Goal: Task Accomplishment & Management: Manage account settings

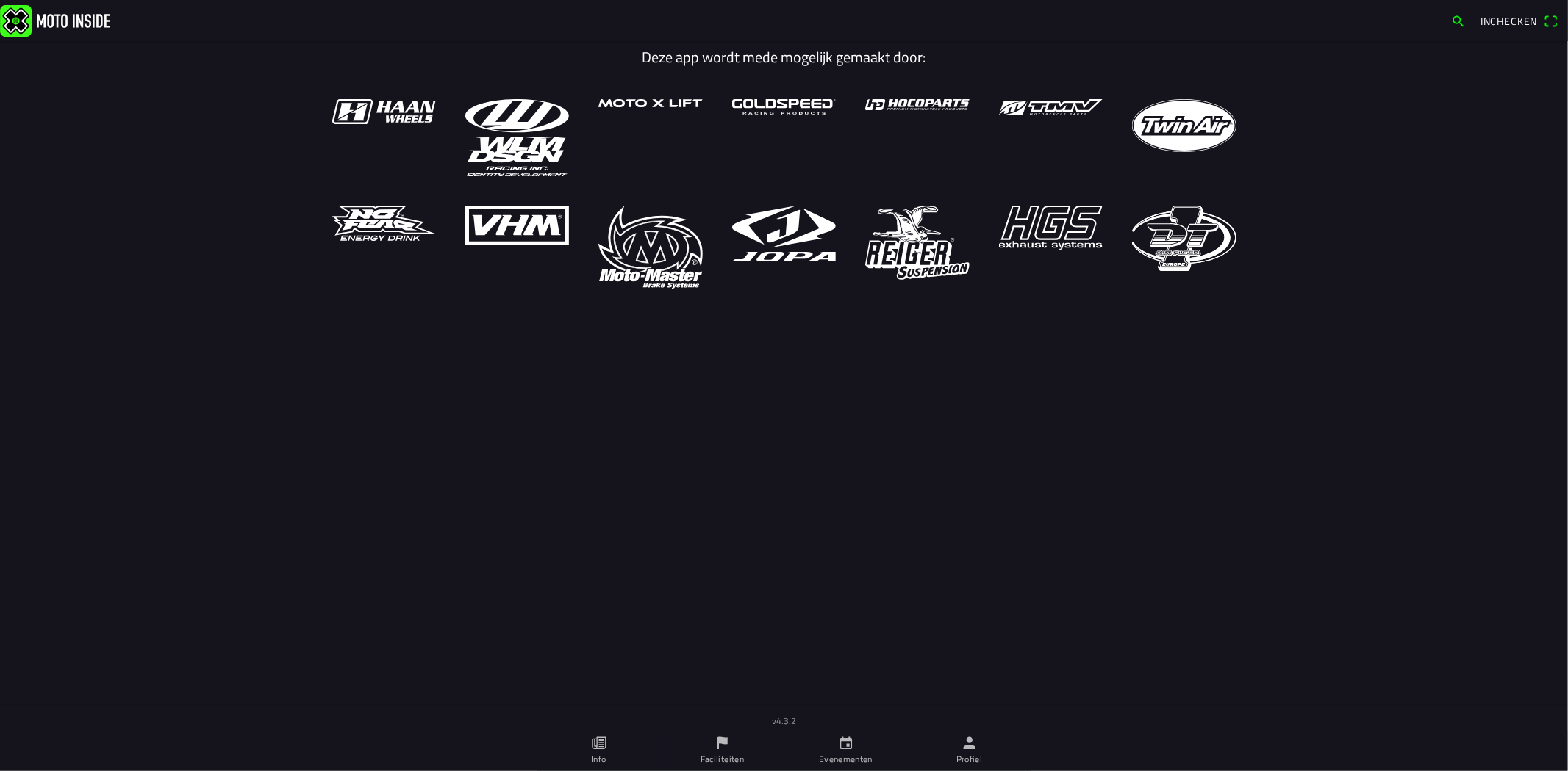
click at [973, 743] on icon "person" at bounding box center [969, 743] width 16 height 16
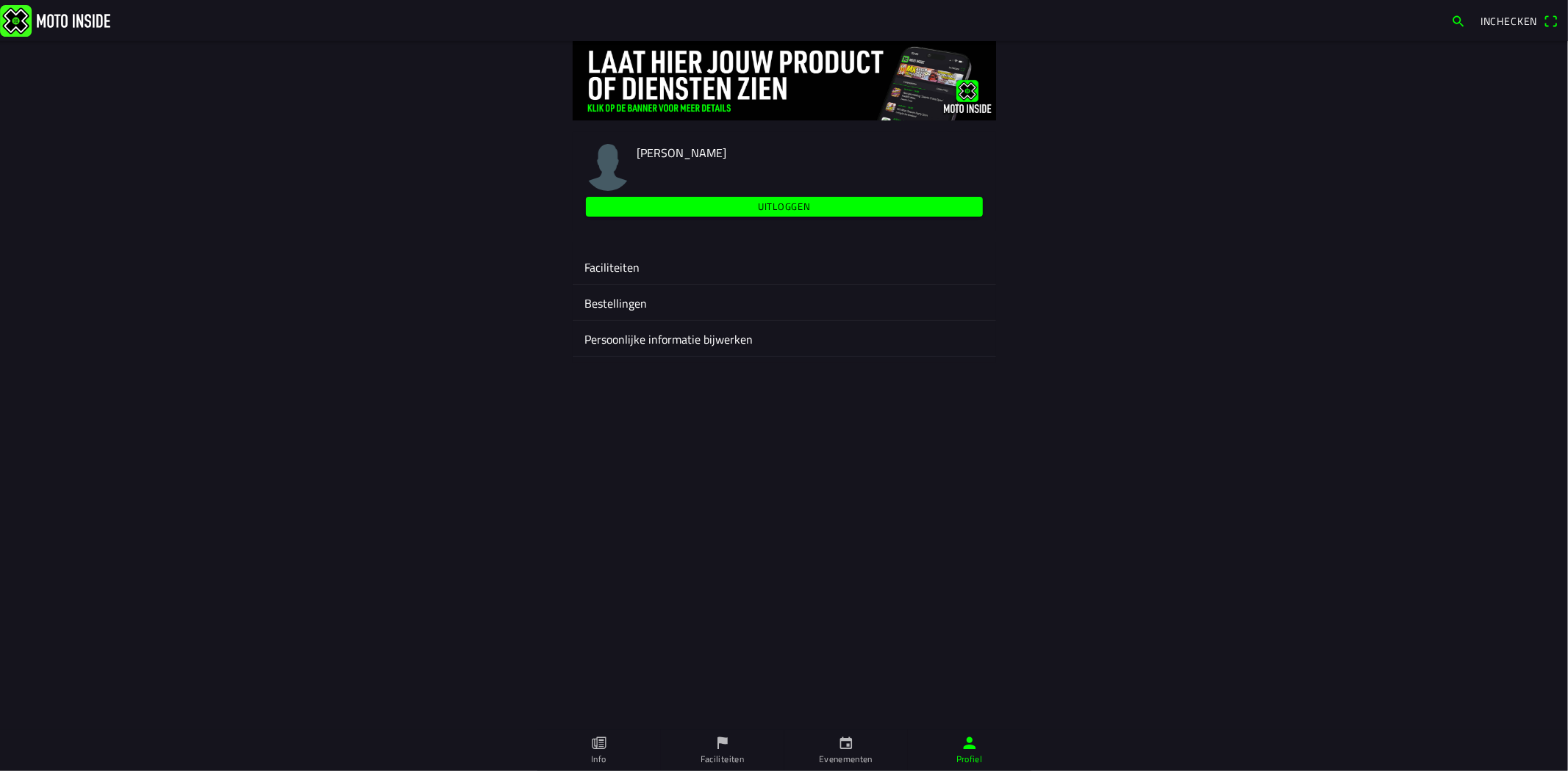
click at [635, 269] on ion-label "Faciliteiten" at bounding box center [784, 267] width 400 height 17
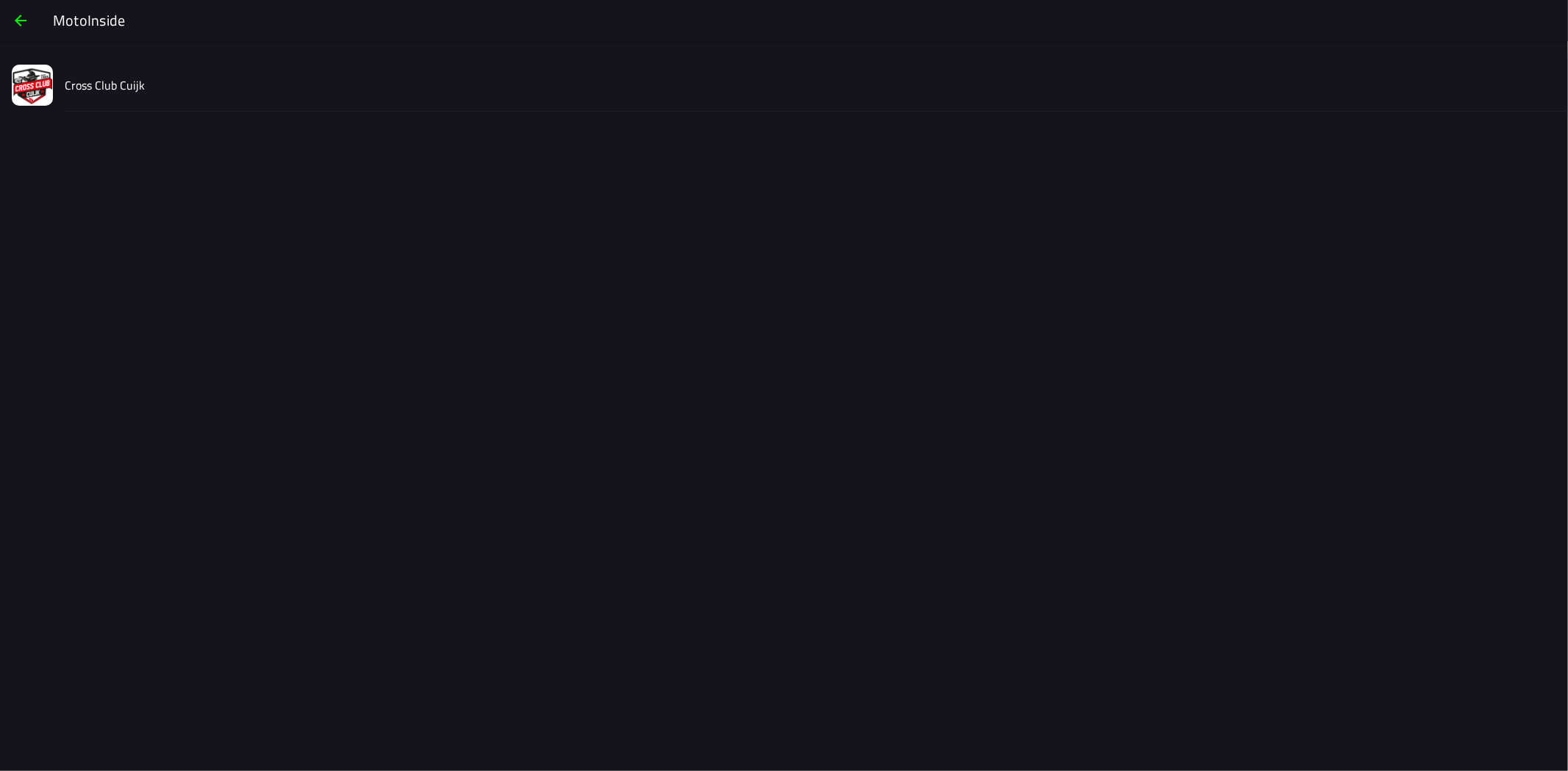
click at [70, 97] on div "Cross Club Cuijk" at bounding box center [810, 85] width 1491 height 52
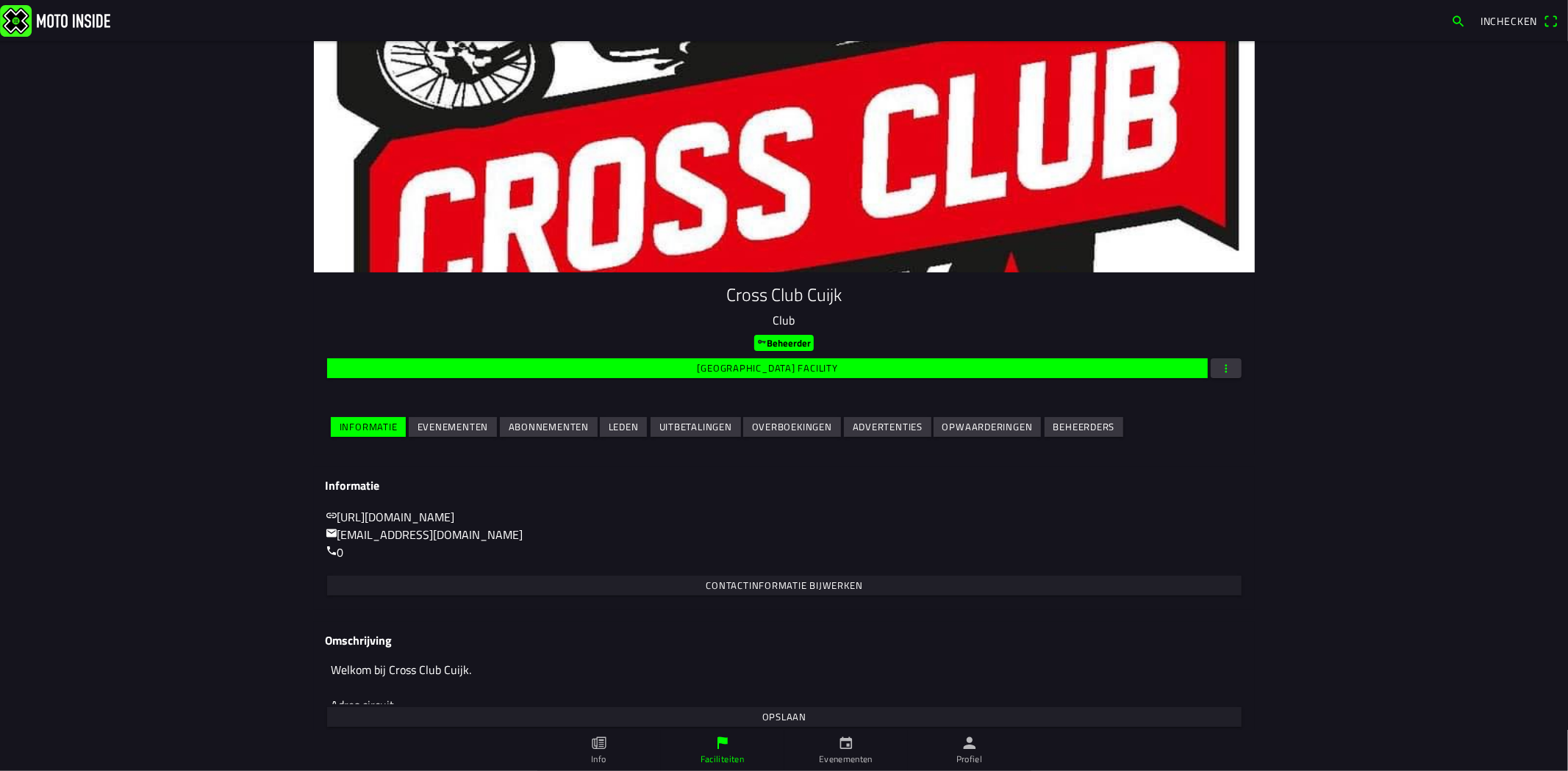
click at [0, 0] on slot "Evenementen" at bounding box center [0, 0] width 0 height 0
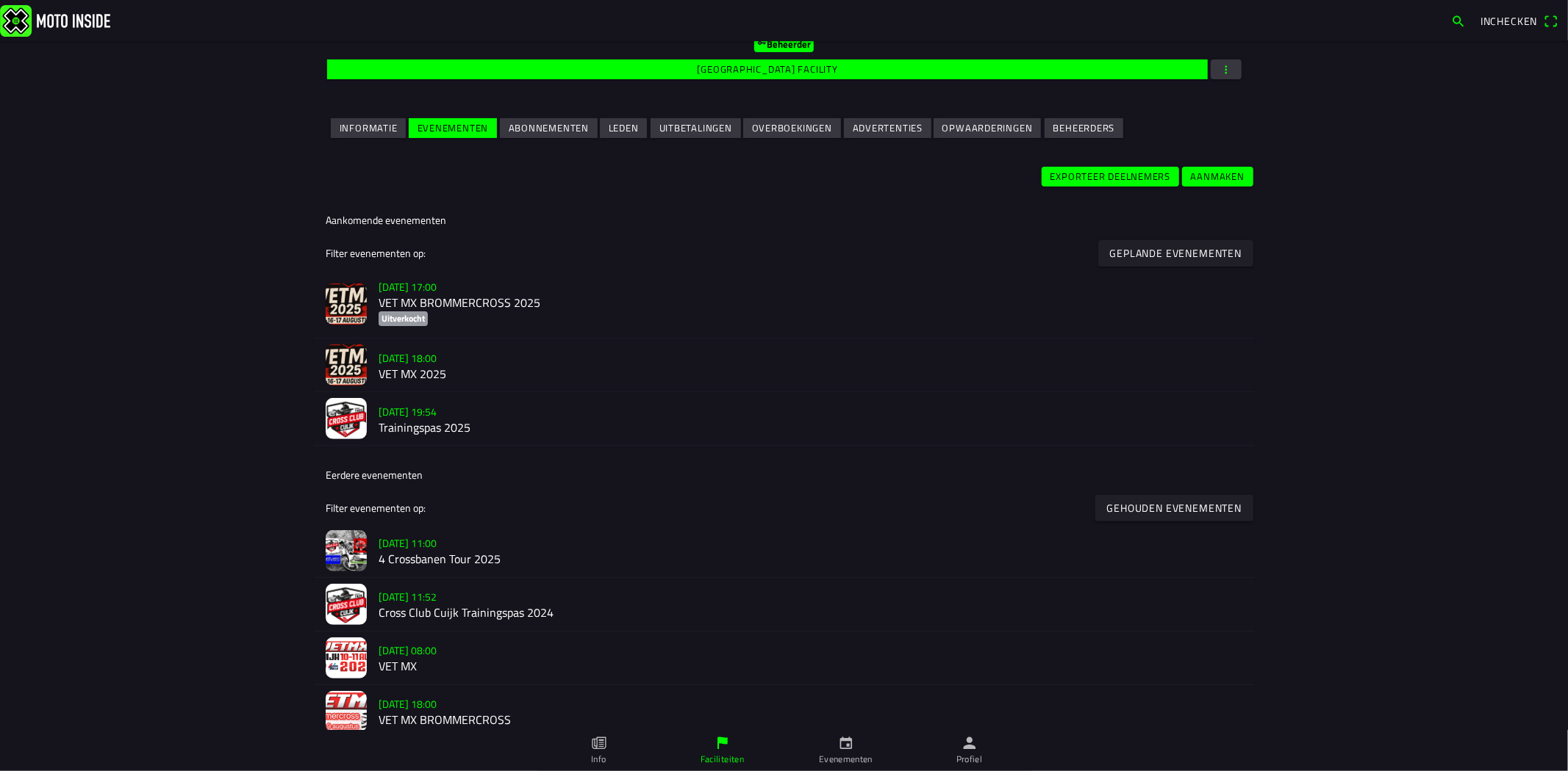
scroll to position [326, 0]
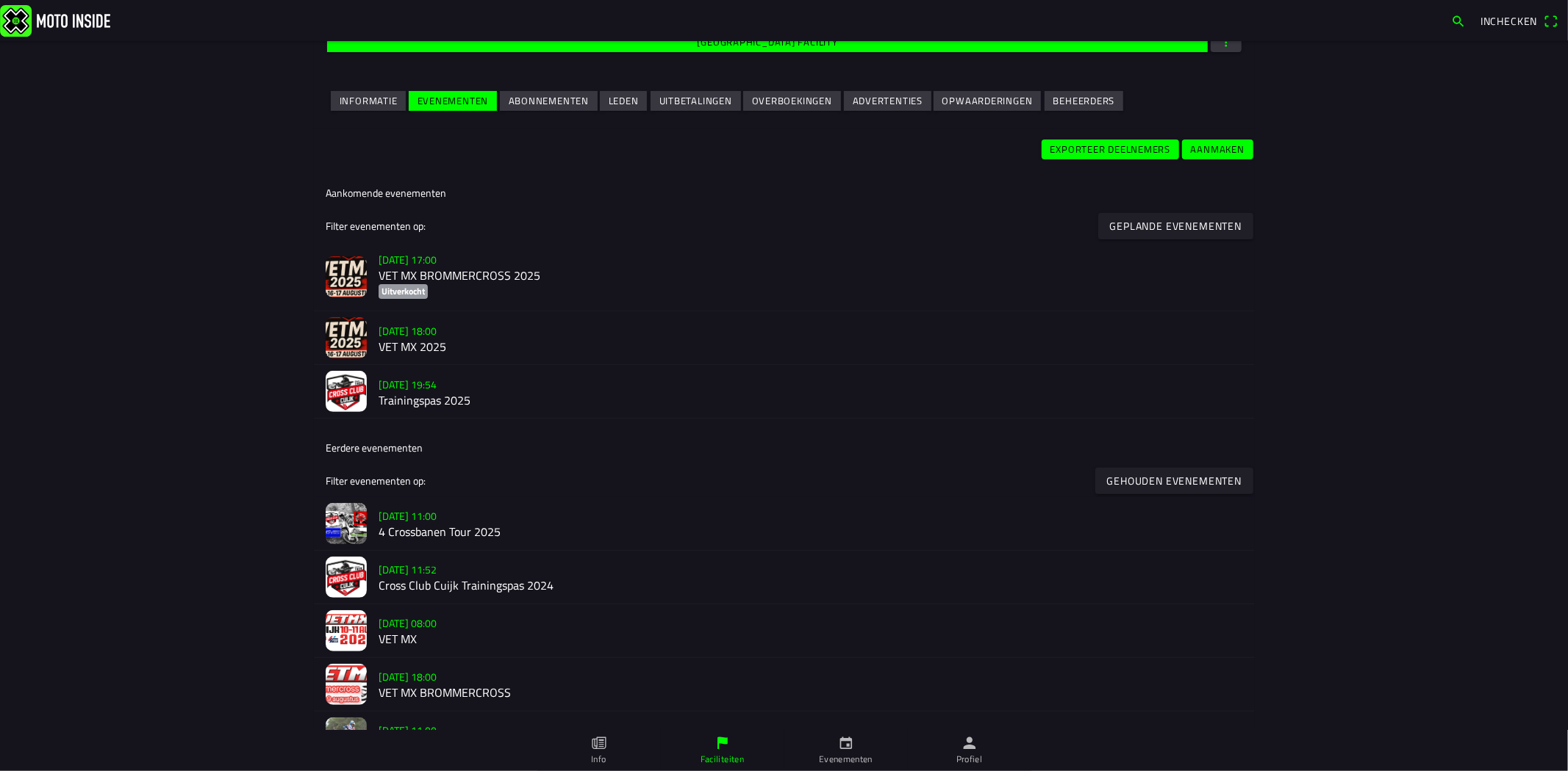
click at [458, 324] on ion-label "vr 15 aug. - 18:00 VET MX 2025" at bounding box center [811, 338] width 865 height 34
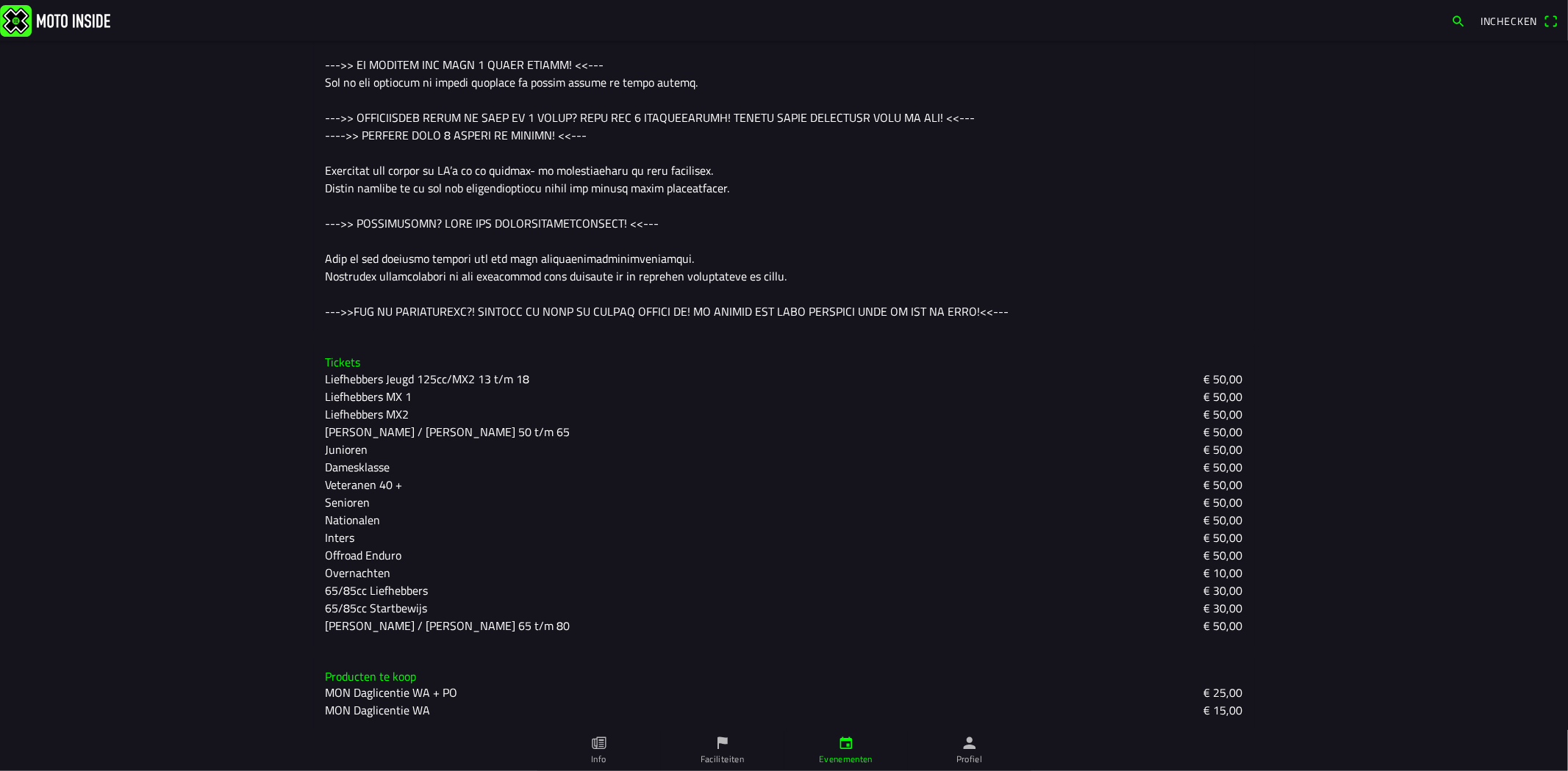
scroll to position [179, 0]
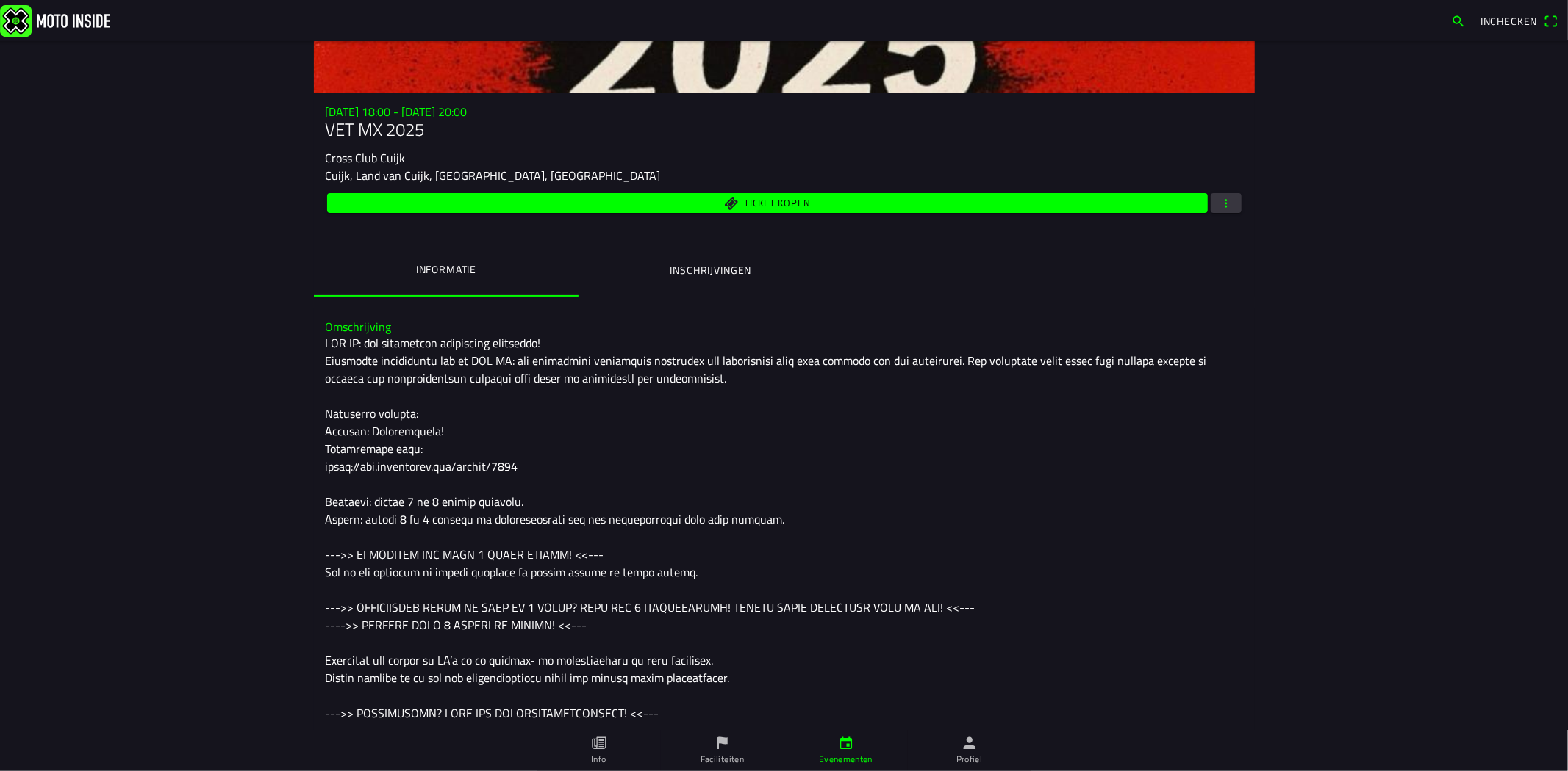
click at [1211, 197] on button "button" at bounding box center [1226, 203] width 31 height 20
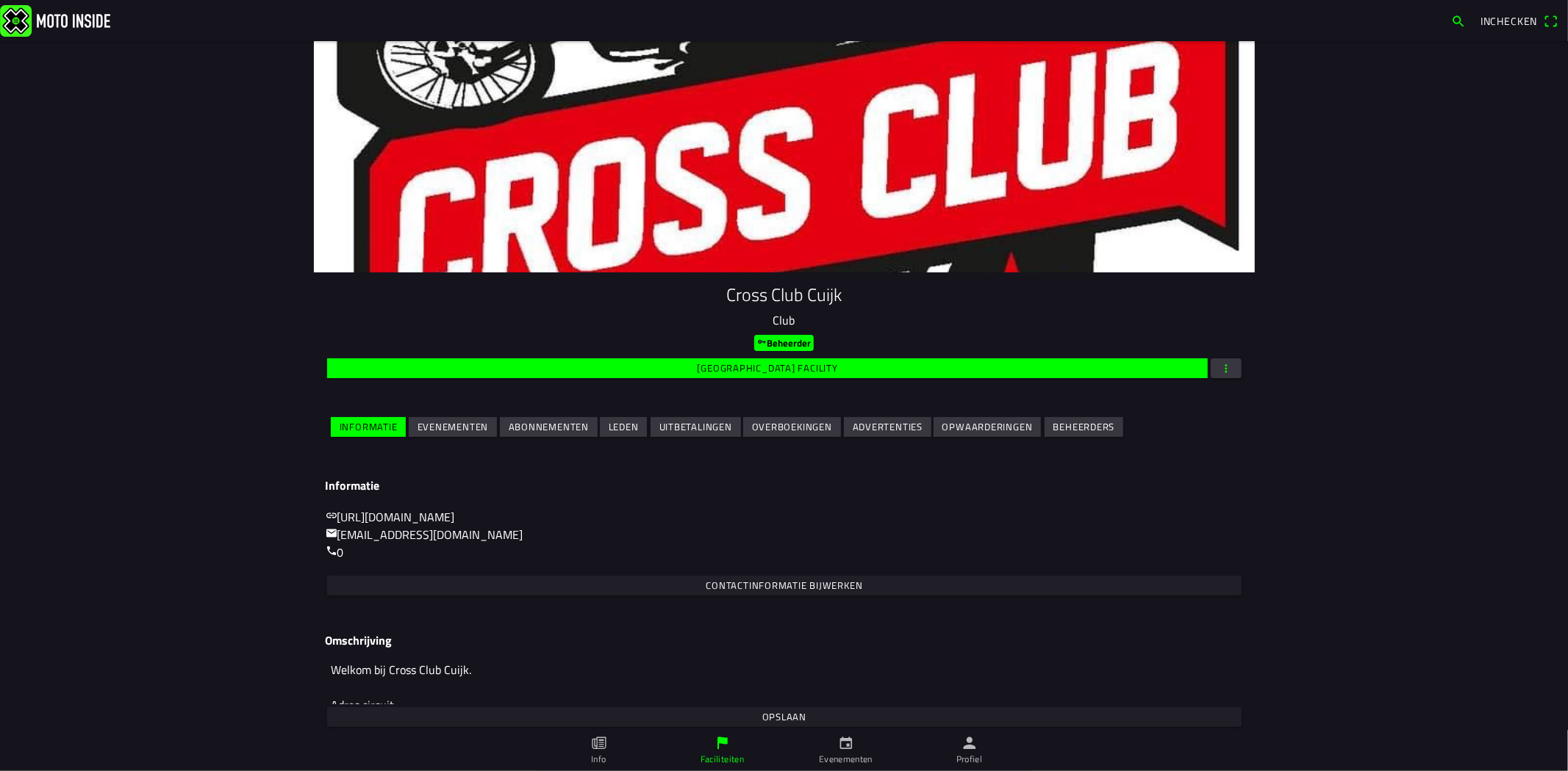
click at [467, 416] on ion-col "Evenementen" at bounding box center [453, 427] width 91 height 26
click at [0, 0] on slot "Evenementen" at bounding box center [0, 0] width 0 height 0
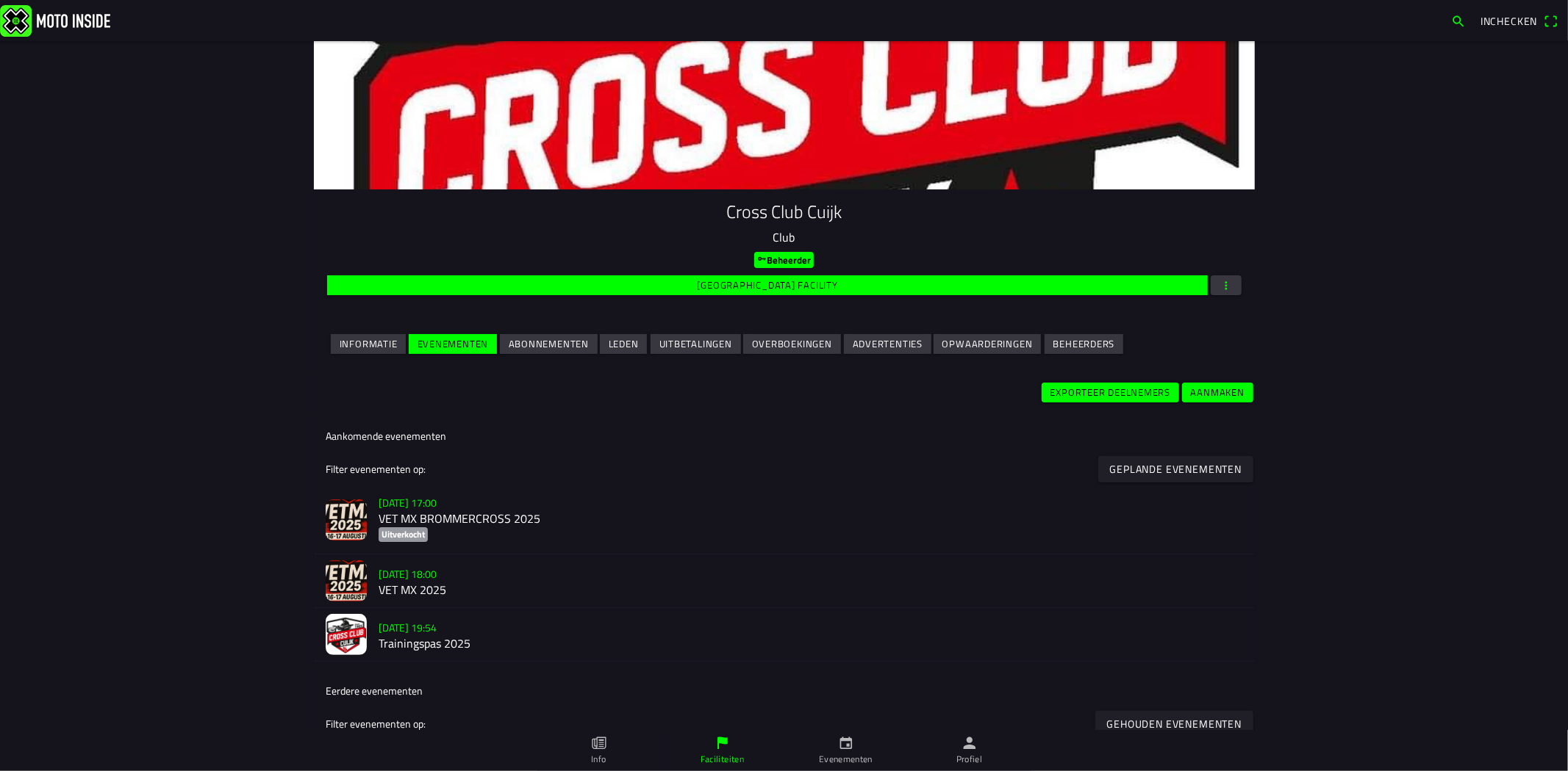
scroll to position [163, 0]
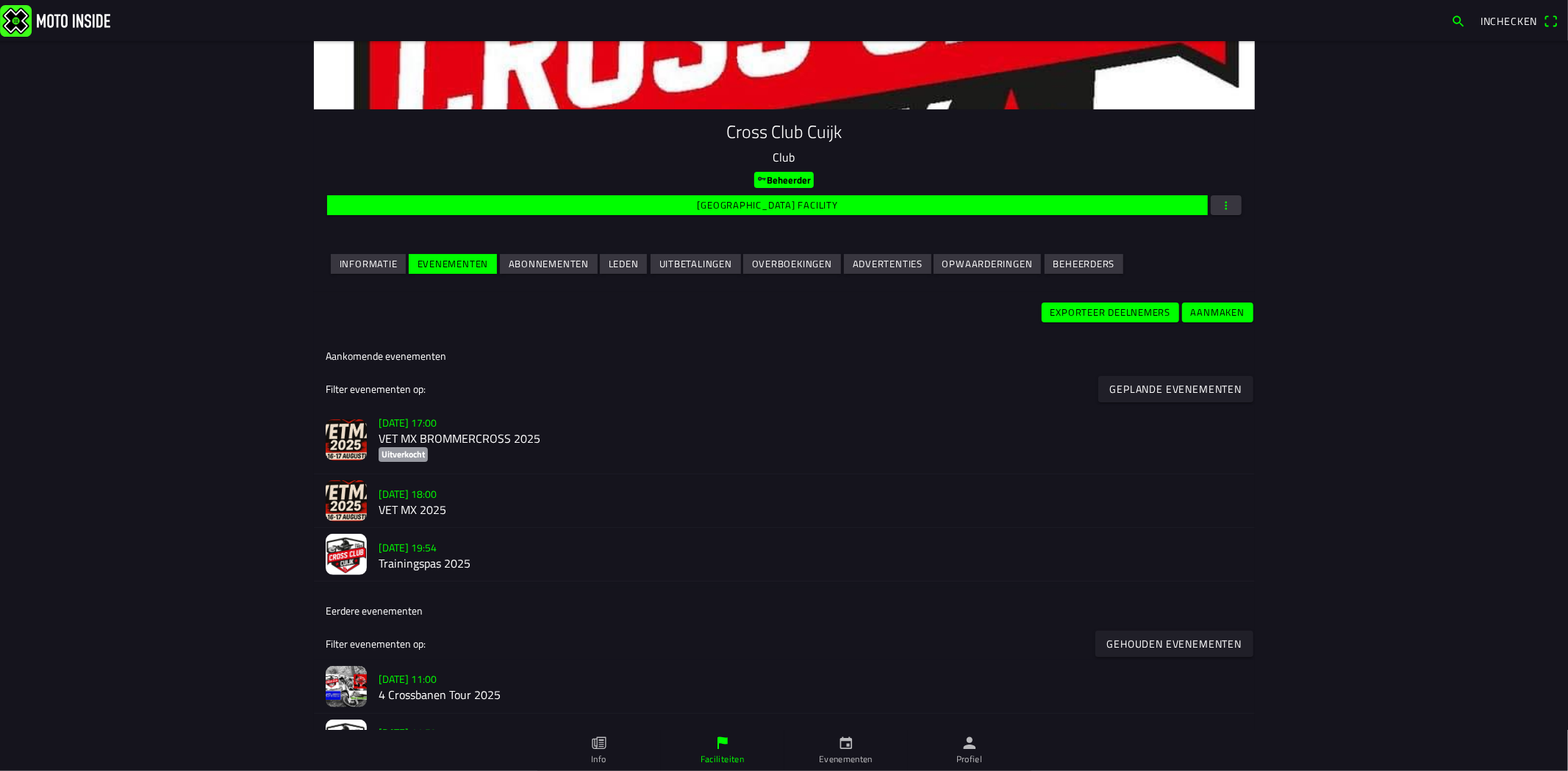
click at [452, 421] on h3 "vr 15 aug. - 17:00" at bounding box center [811, 423] width 865 height 16
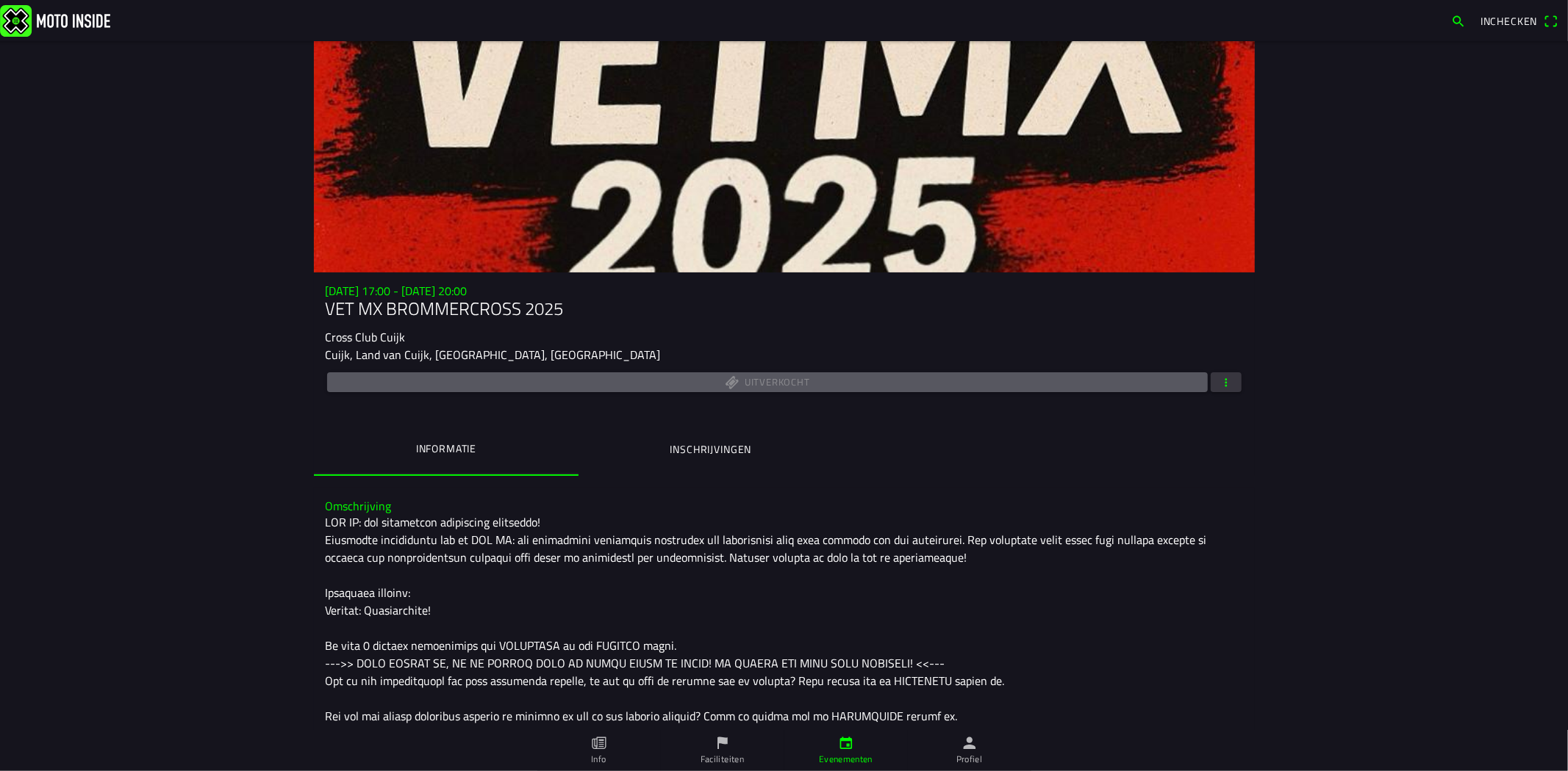
click at [1232, 379] on button "button" at bounding box center [1226, 382] width 31 height 20
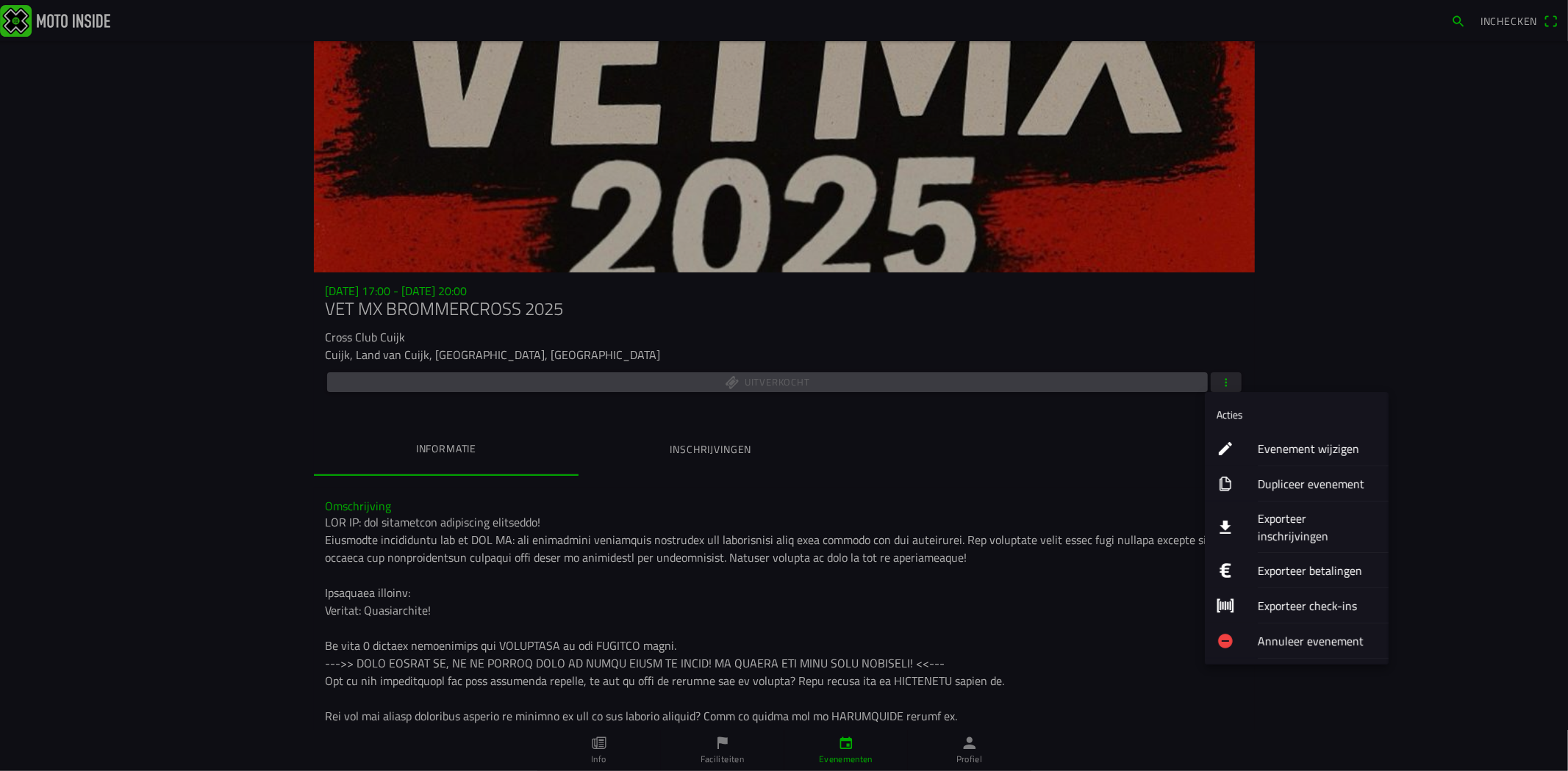
click at [1271, 445] on ion-label "Evenement wijzigen" at bounding box center [1317, 448] width 119 height 17
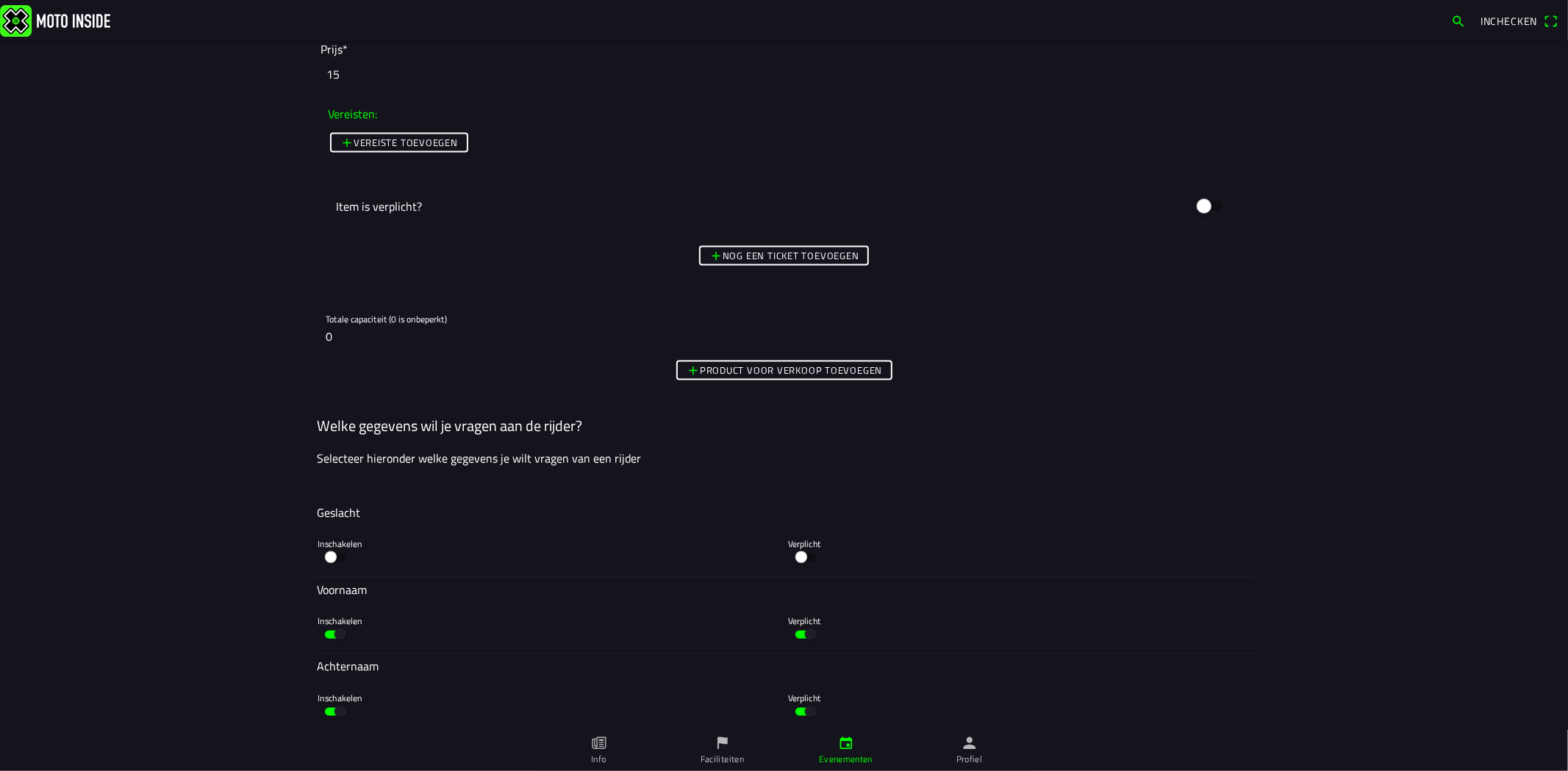
scroll to position [1469, 0]
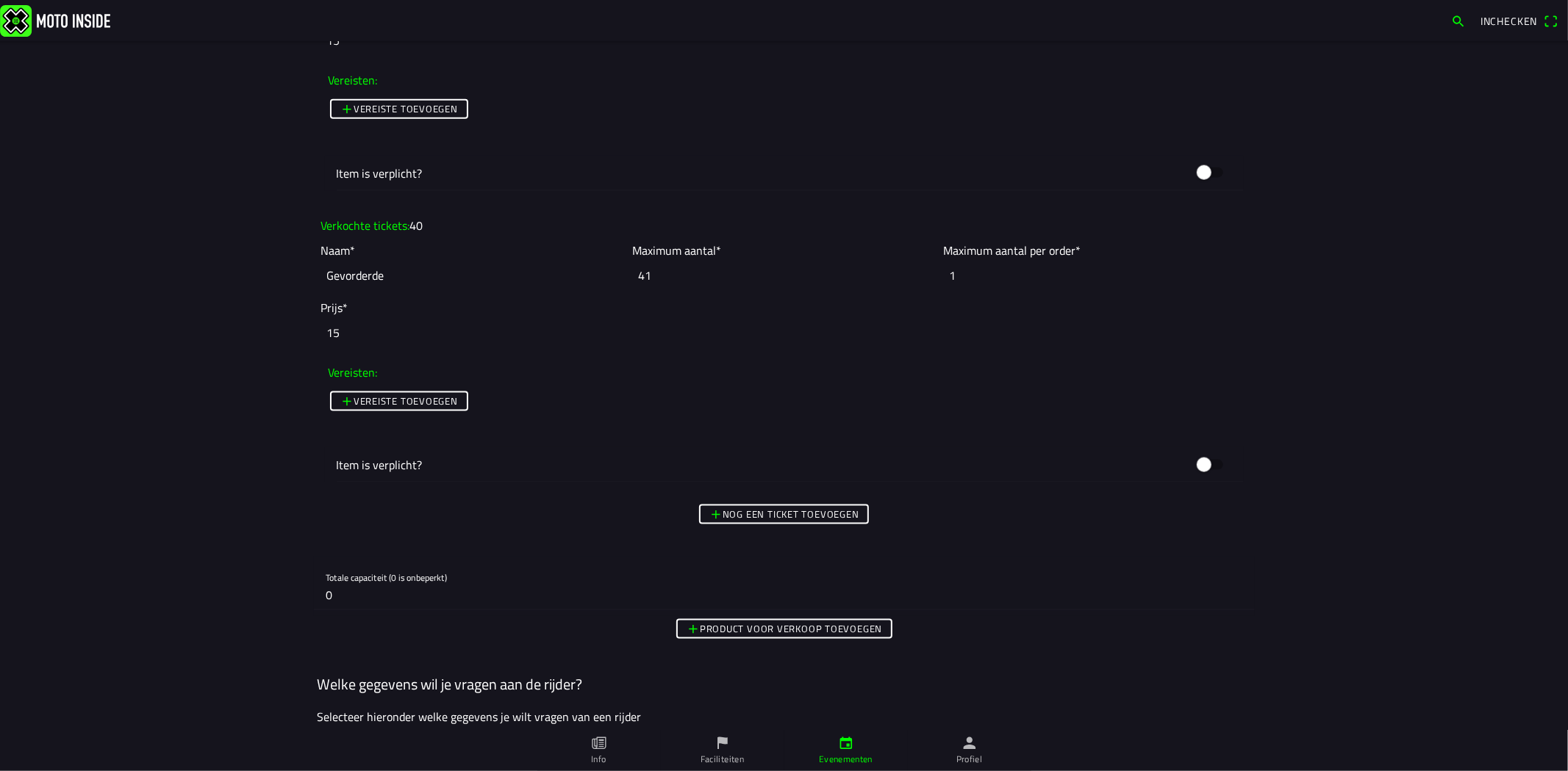
type input "41"
click at [926, 273] on input "41" at bounding box center [784, 275] width 304 height 32
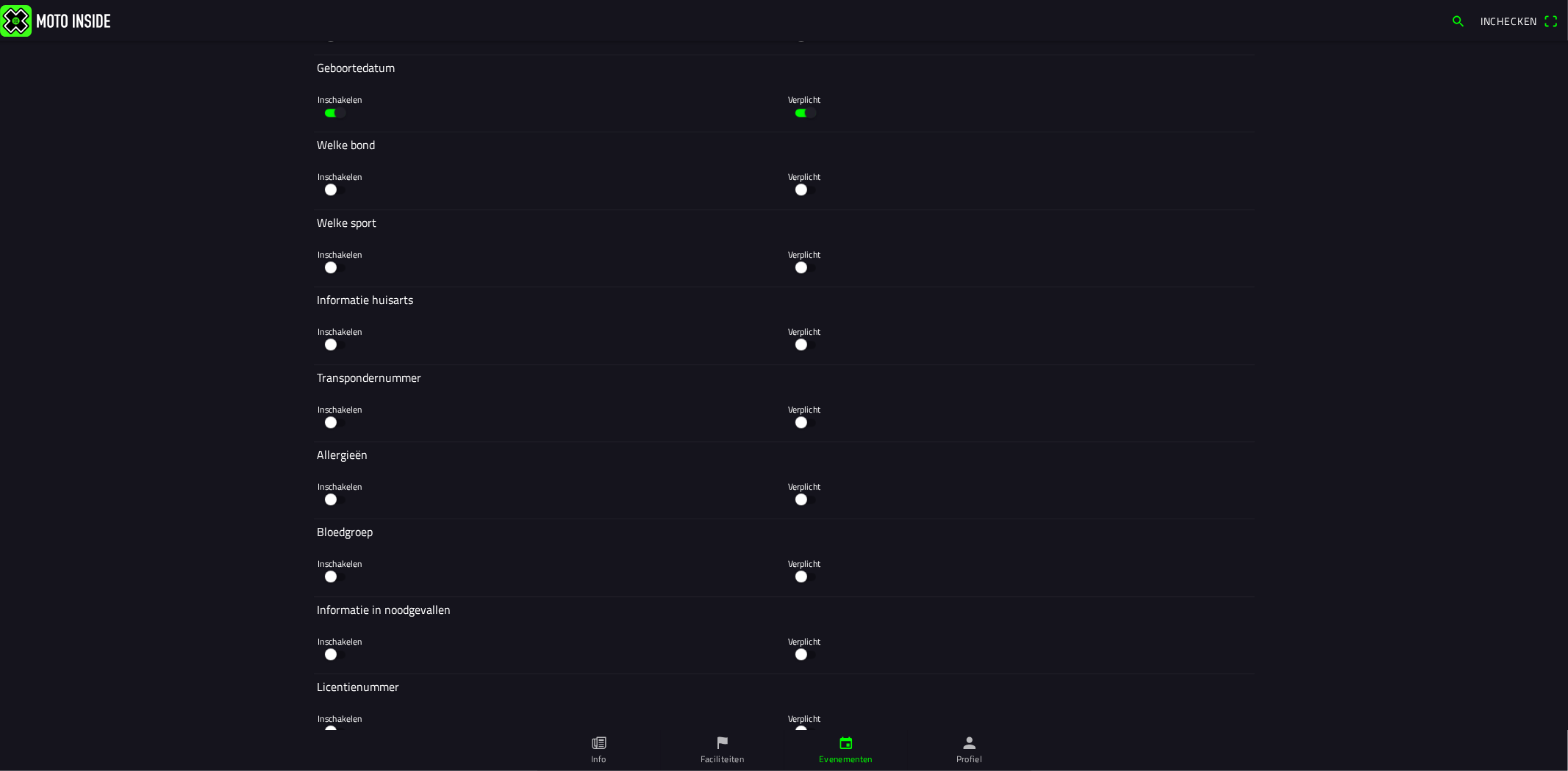
scroll to position [3409, 0]
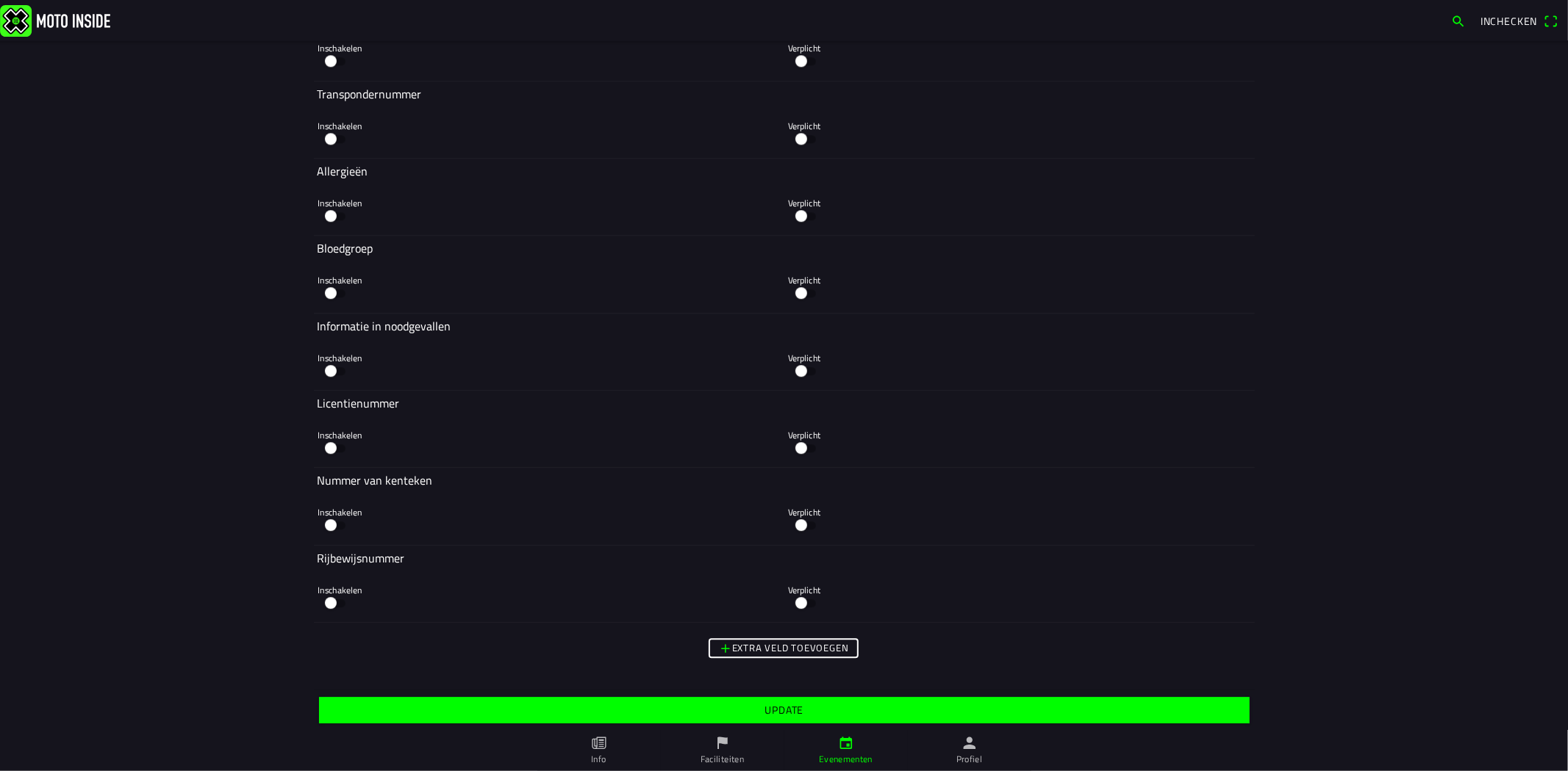
click at [693, 698] on span "Update" at bounding box center [784, 710] width 908 height 27
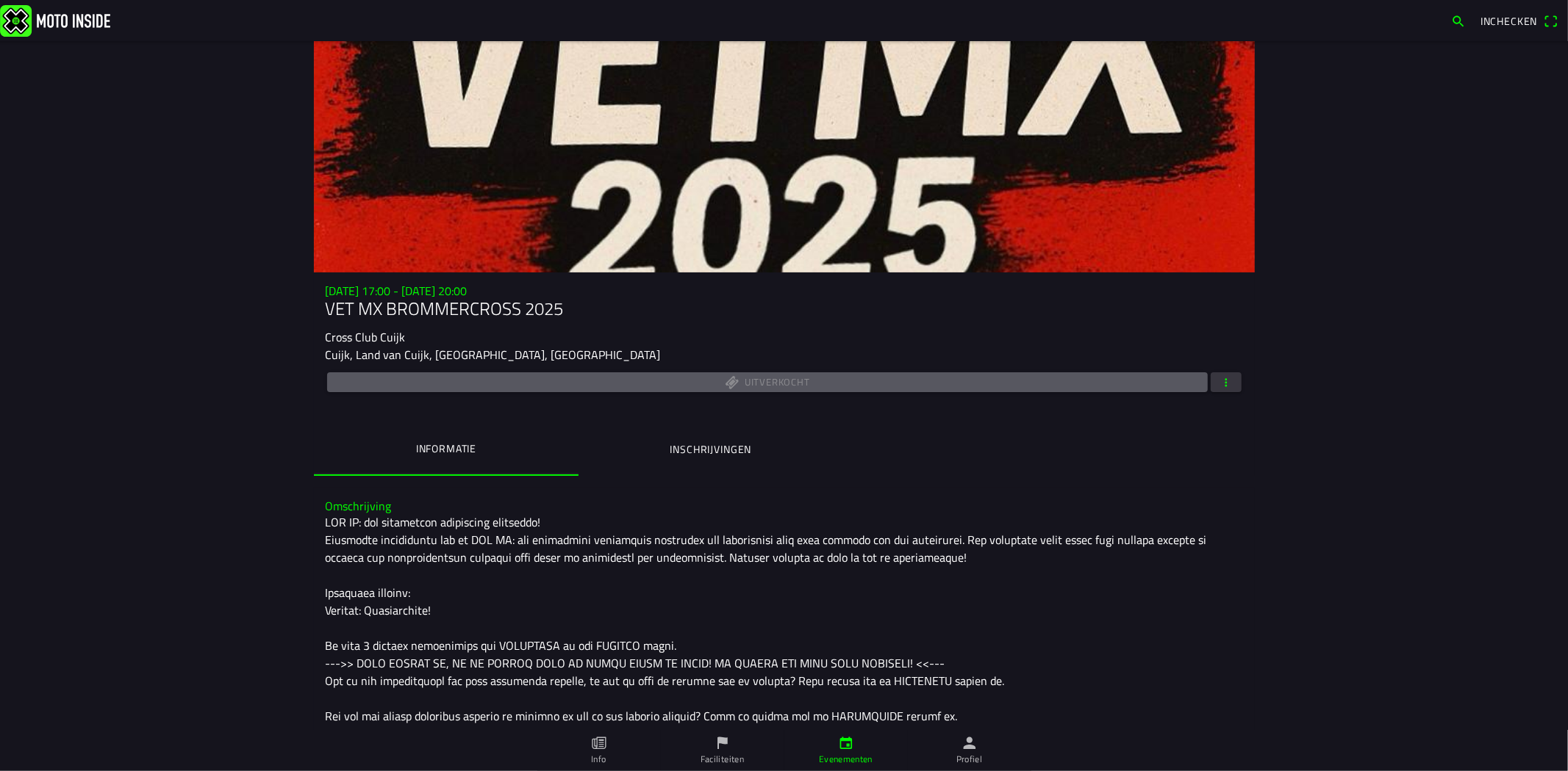
click at [1225, 373] on span "button" at bounding box center [1225, 382] width 13 height 20
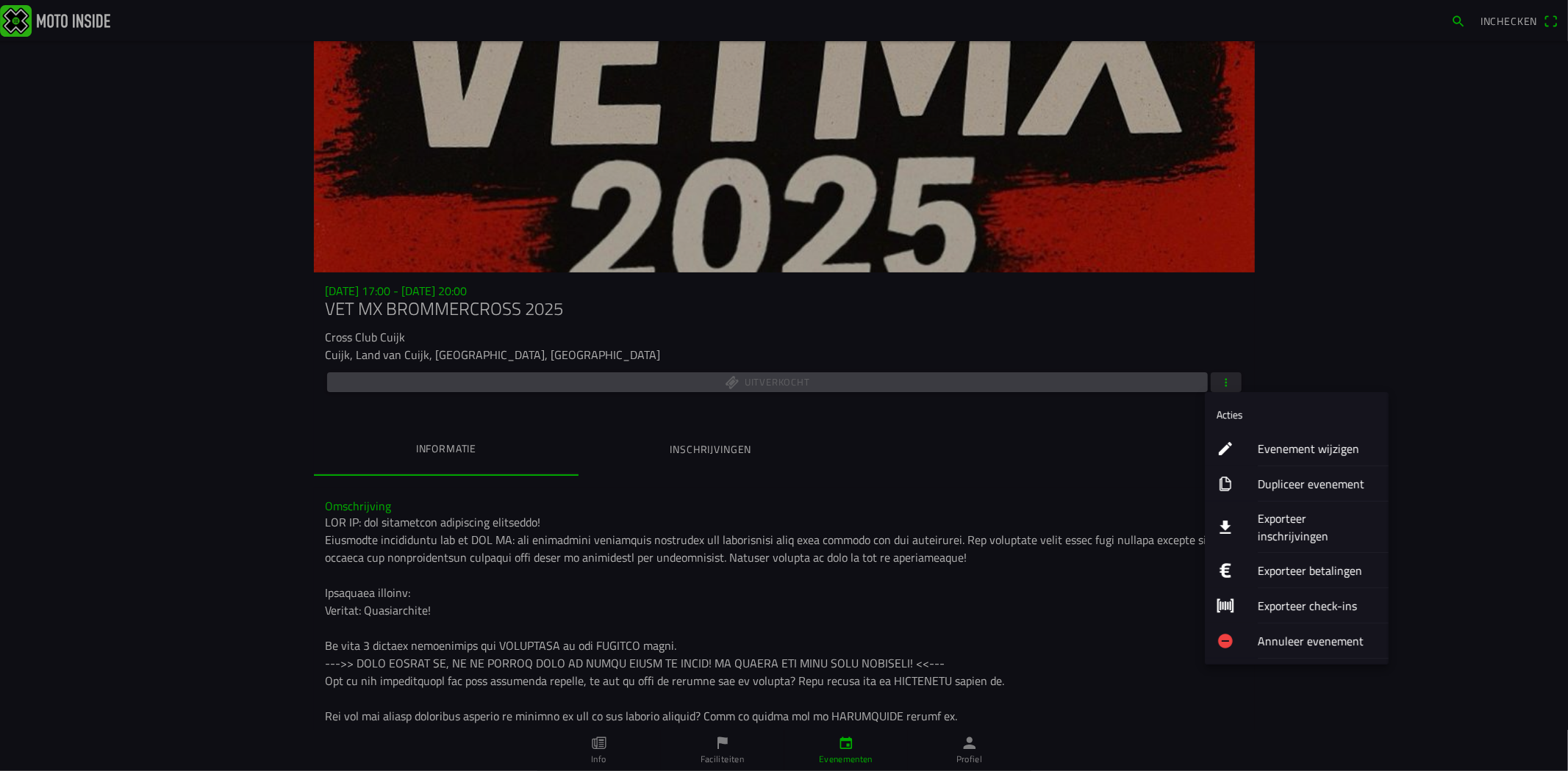
click at [1269, 435] on div "Evenement wijzigen" at bounding box center [1317, 448] width 119 height 34
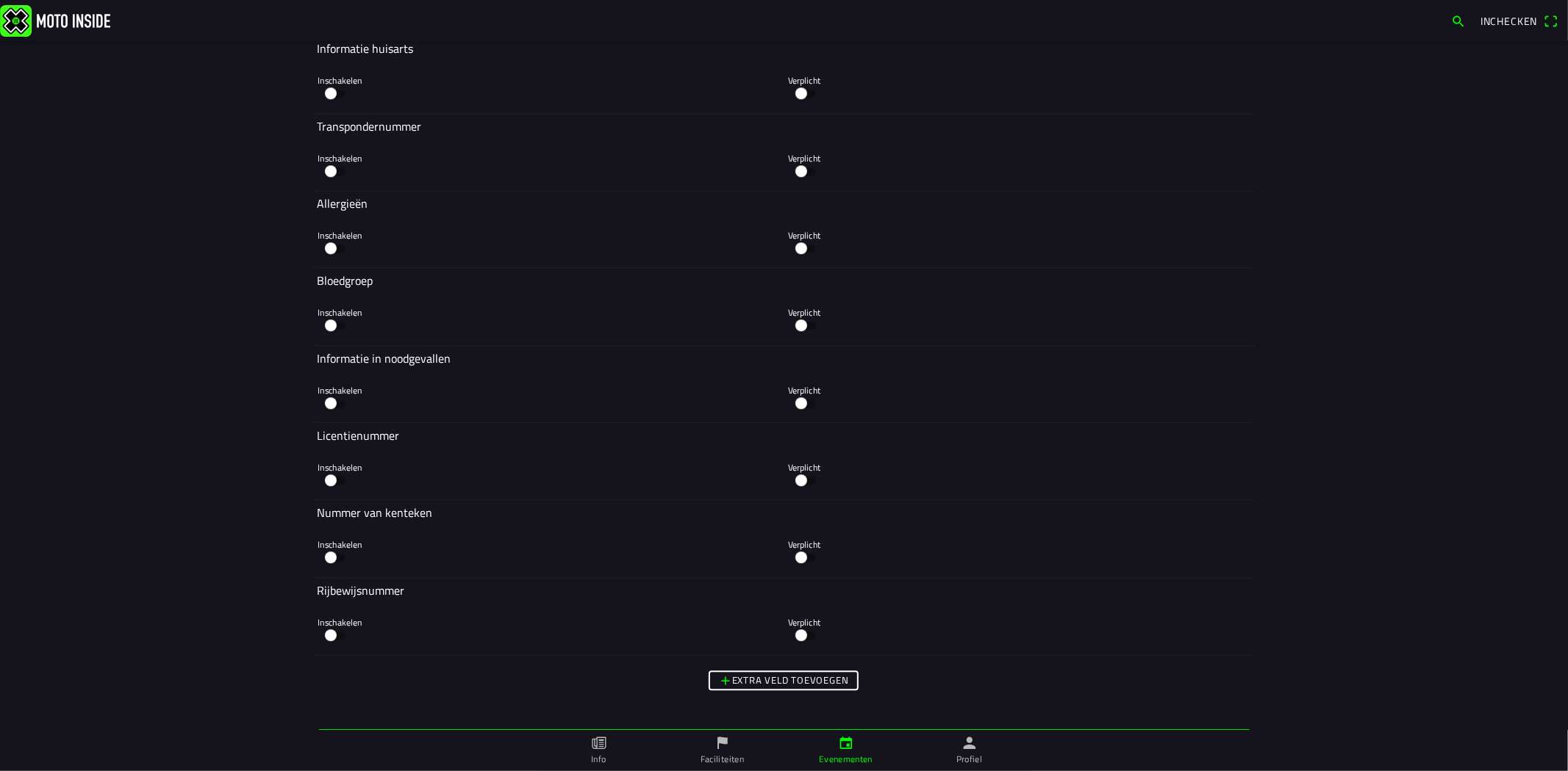
scroll to position [3409, 0]
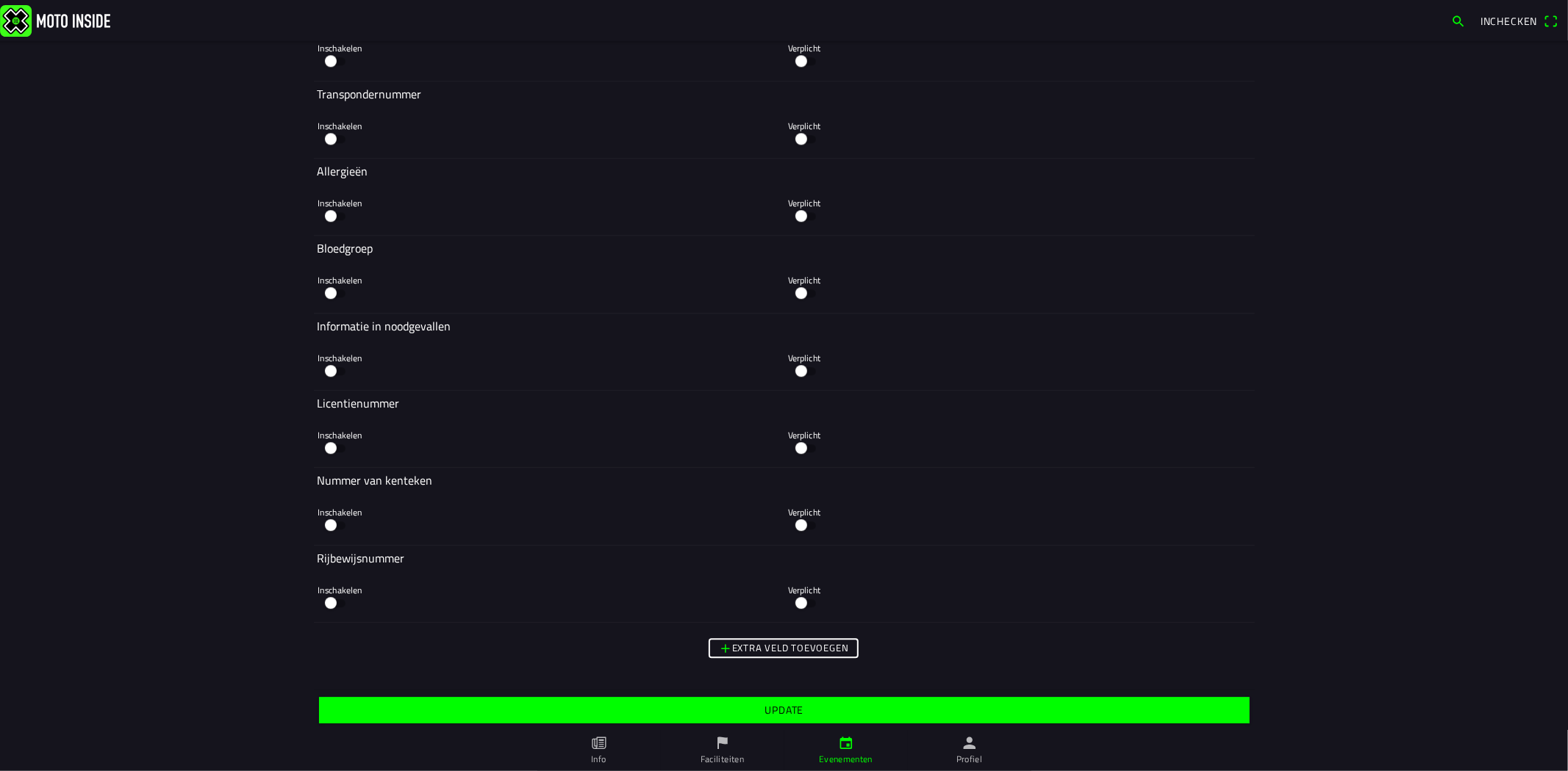
click at [779, 700] on span "Update" at bounding box center [784, 710] width 908 height 27
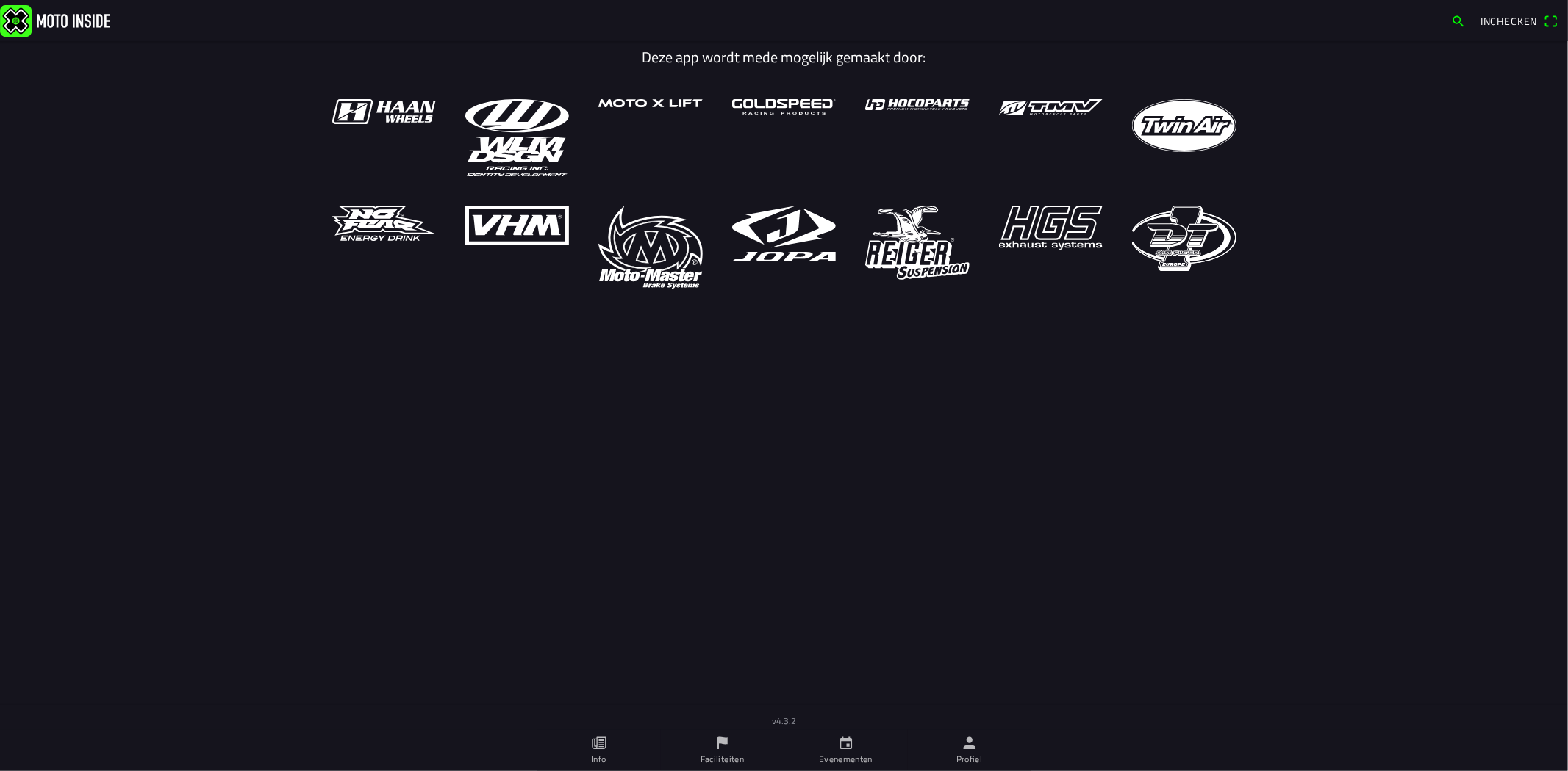
click at [944, 759] on link "Profiel" at bounding box center [969, 751] width 123 height 41
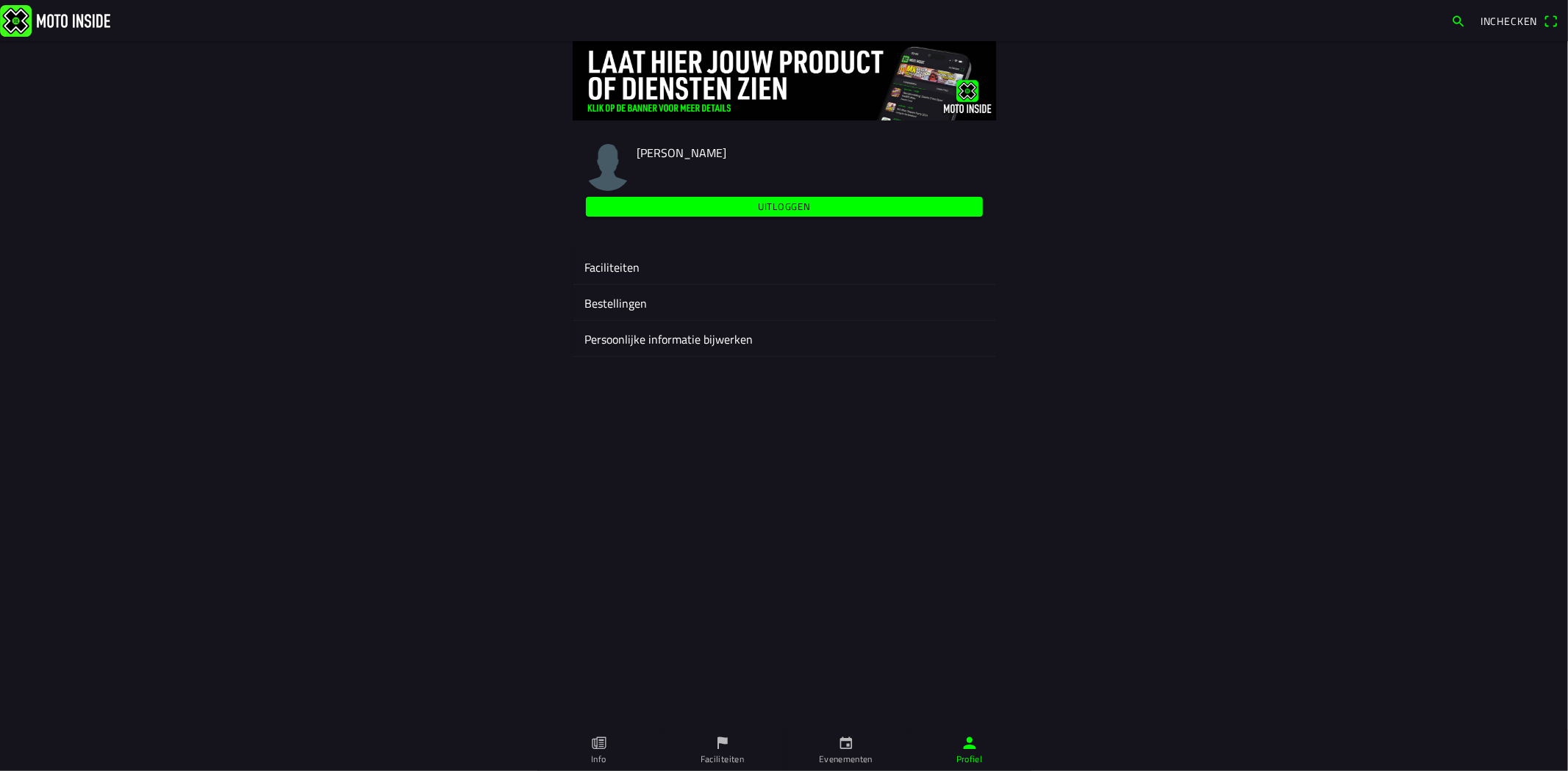
click at [671, 267] on ion-label "Faciliteiten" at bounding box center [784, 267] width 400 height 17
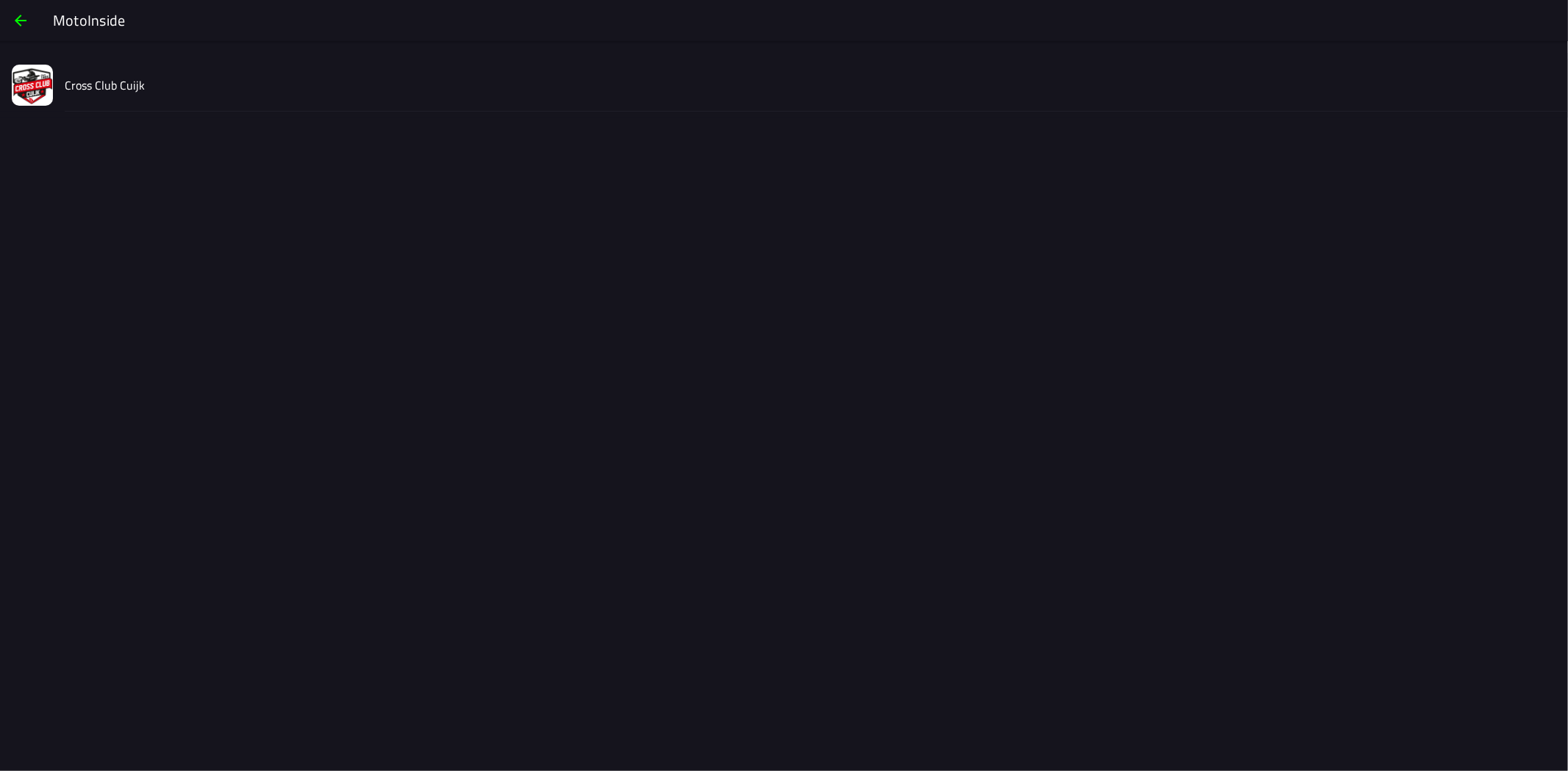
click at [204, 78] on div "Cross Club Cuijk" at bounding box center [810, 85] width 1491 height 52
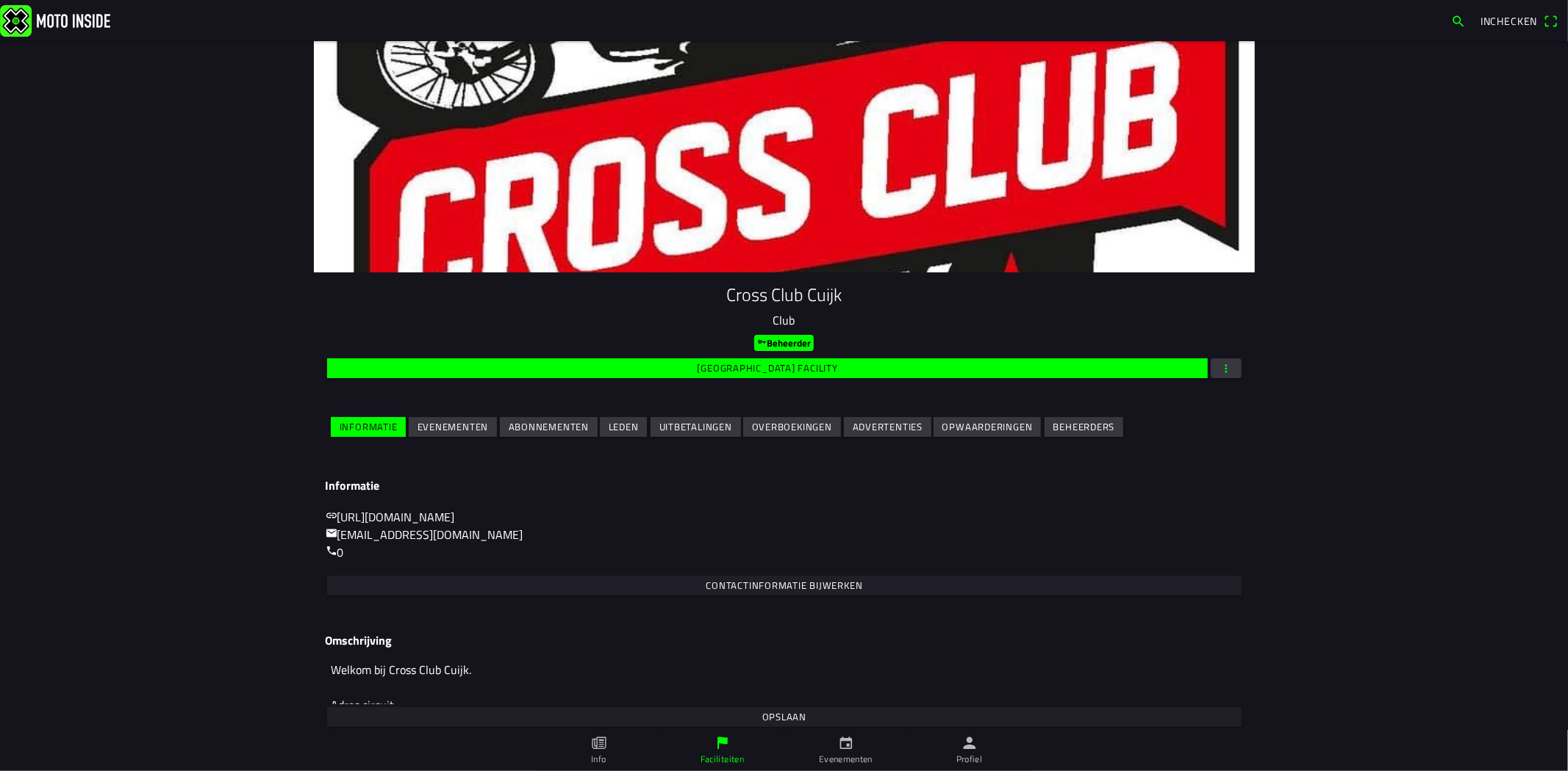
click at [449, 433] on span "Evenementen" at bounding box center [452, 427] width 72 height 20
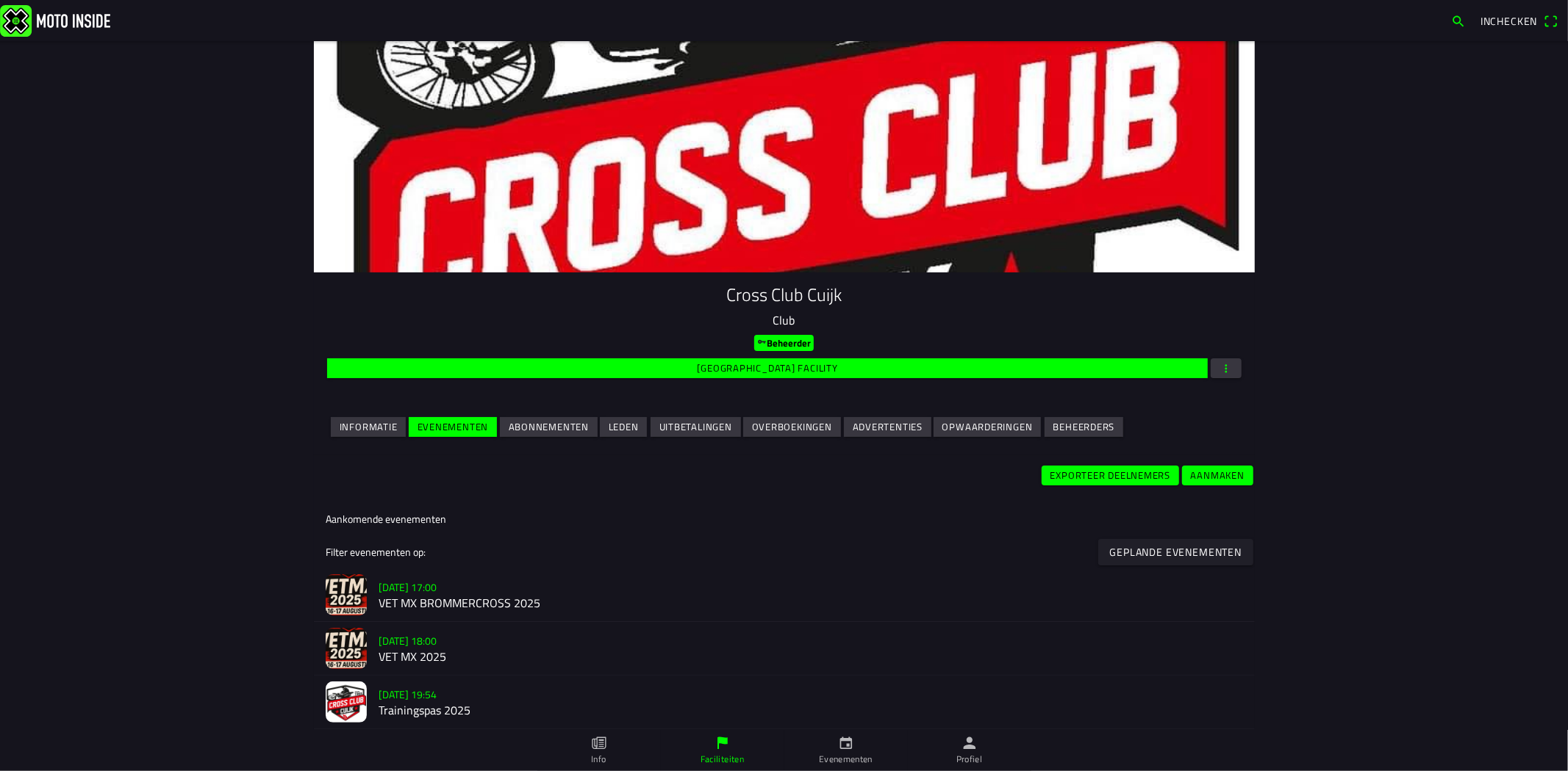
click at [426, 650] on ion-label "vr 15 aug. - 18:00 VET MX 2025" at bounding box center [811, 649] width 865 height 34
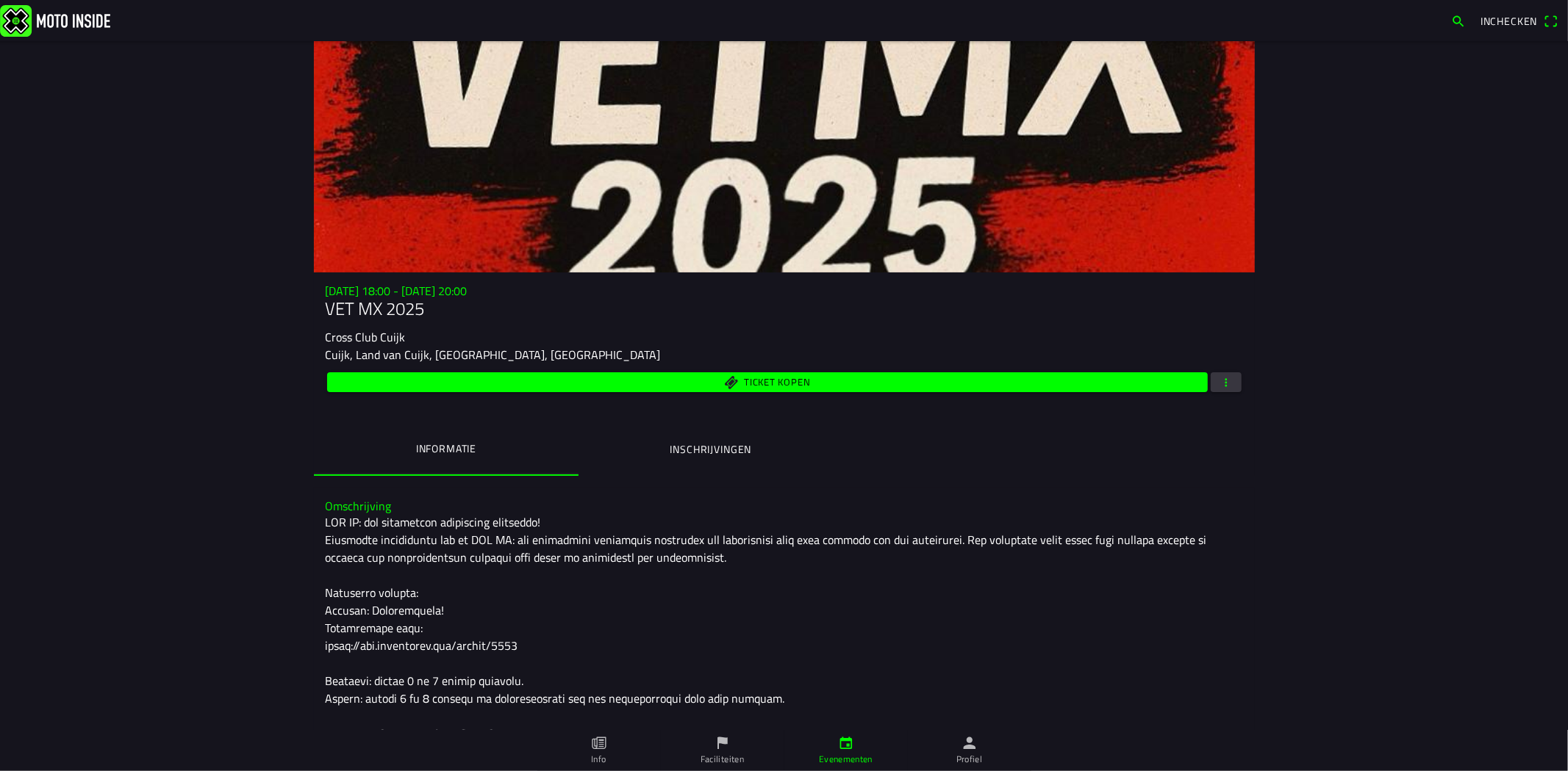
click at [1219, 376] on span "button" at bounding box center [1225, 382] width 13 height 20
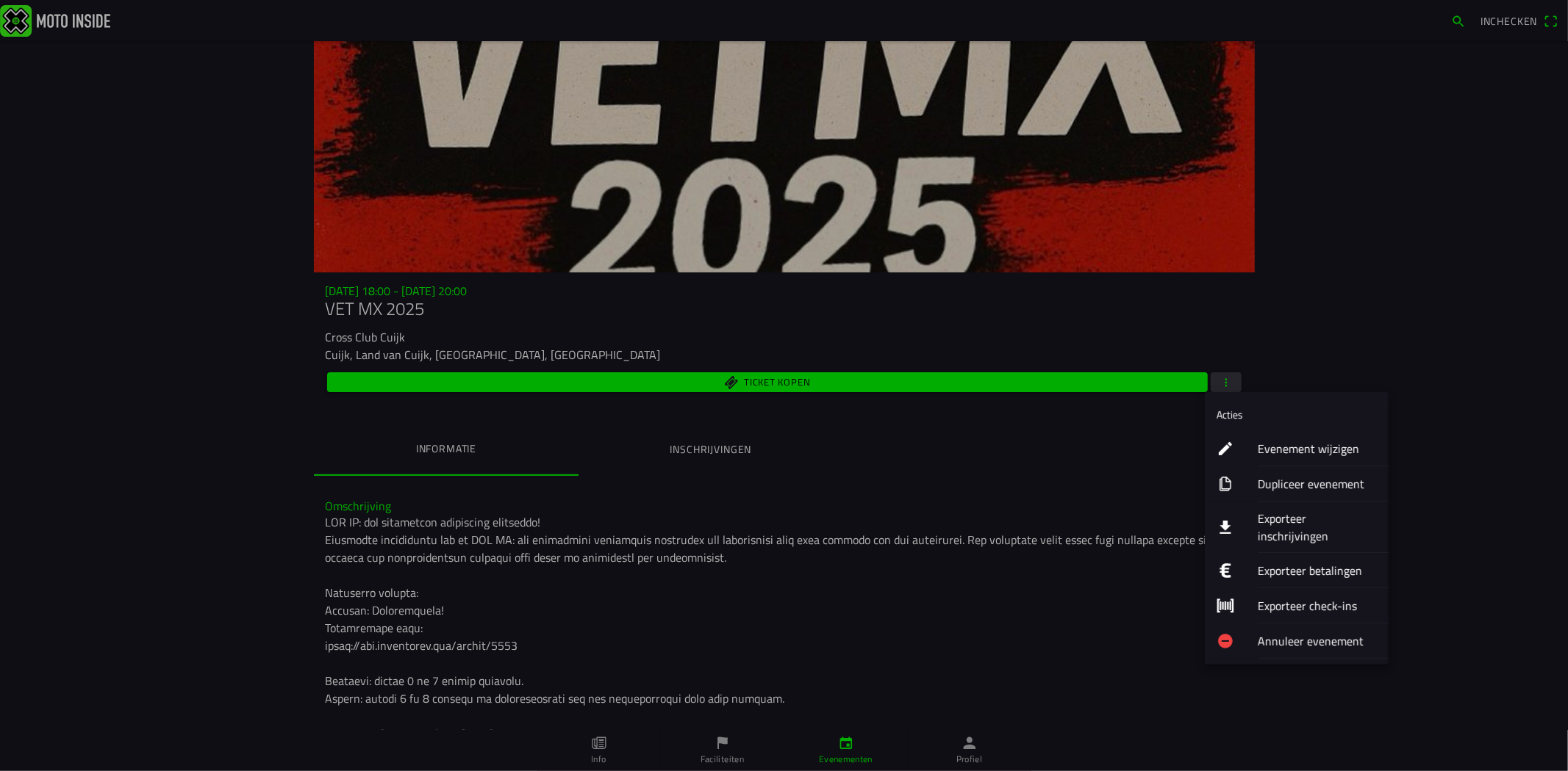
click at [1306, 511] on ion-label "Exporteer inschrijvingen" at bounding box center [1317, 527] width 119 height 35
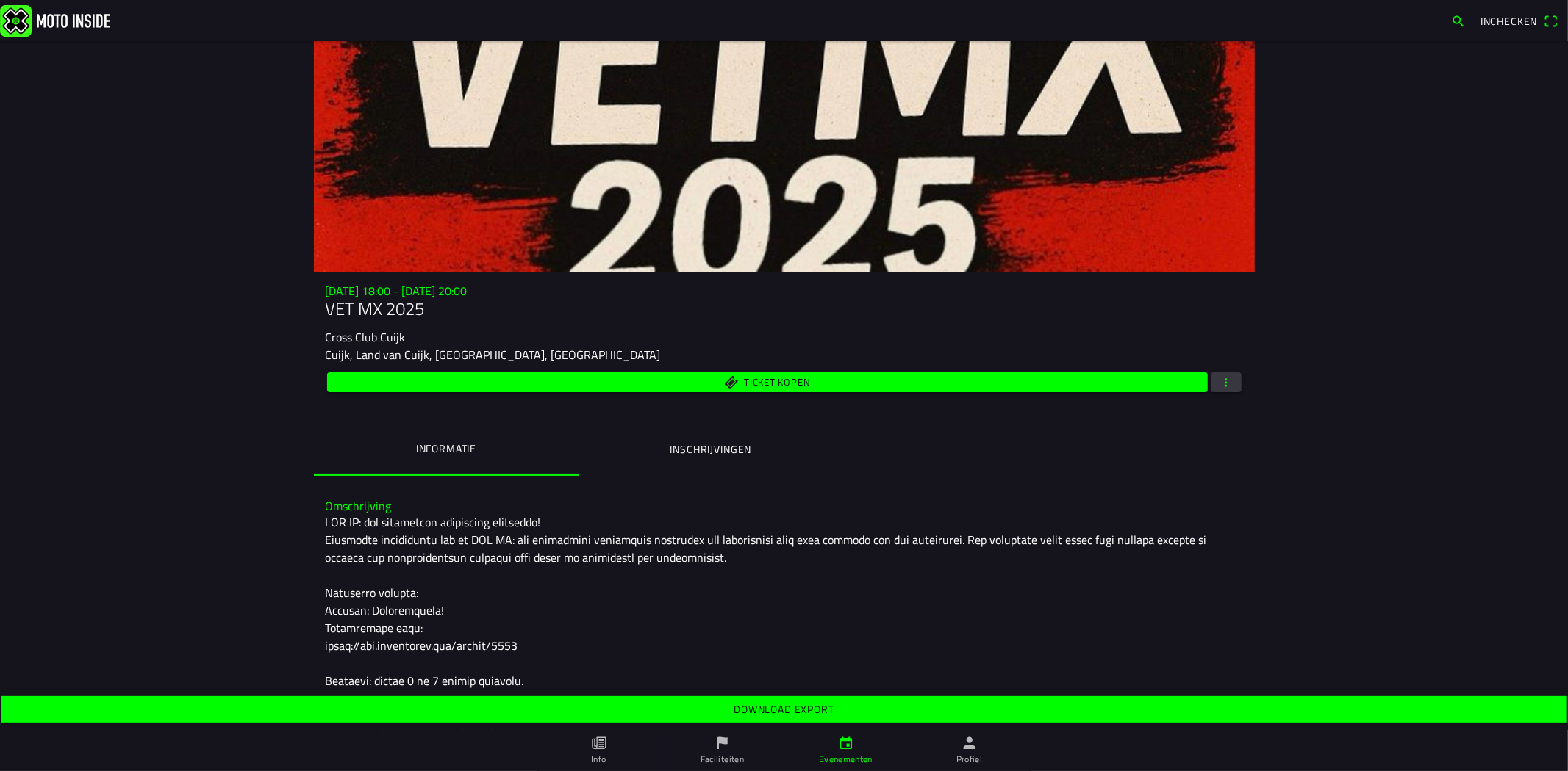
click at [872, 712] on span "Download export" at bounding box center [783, 709] width 1542 height 27
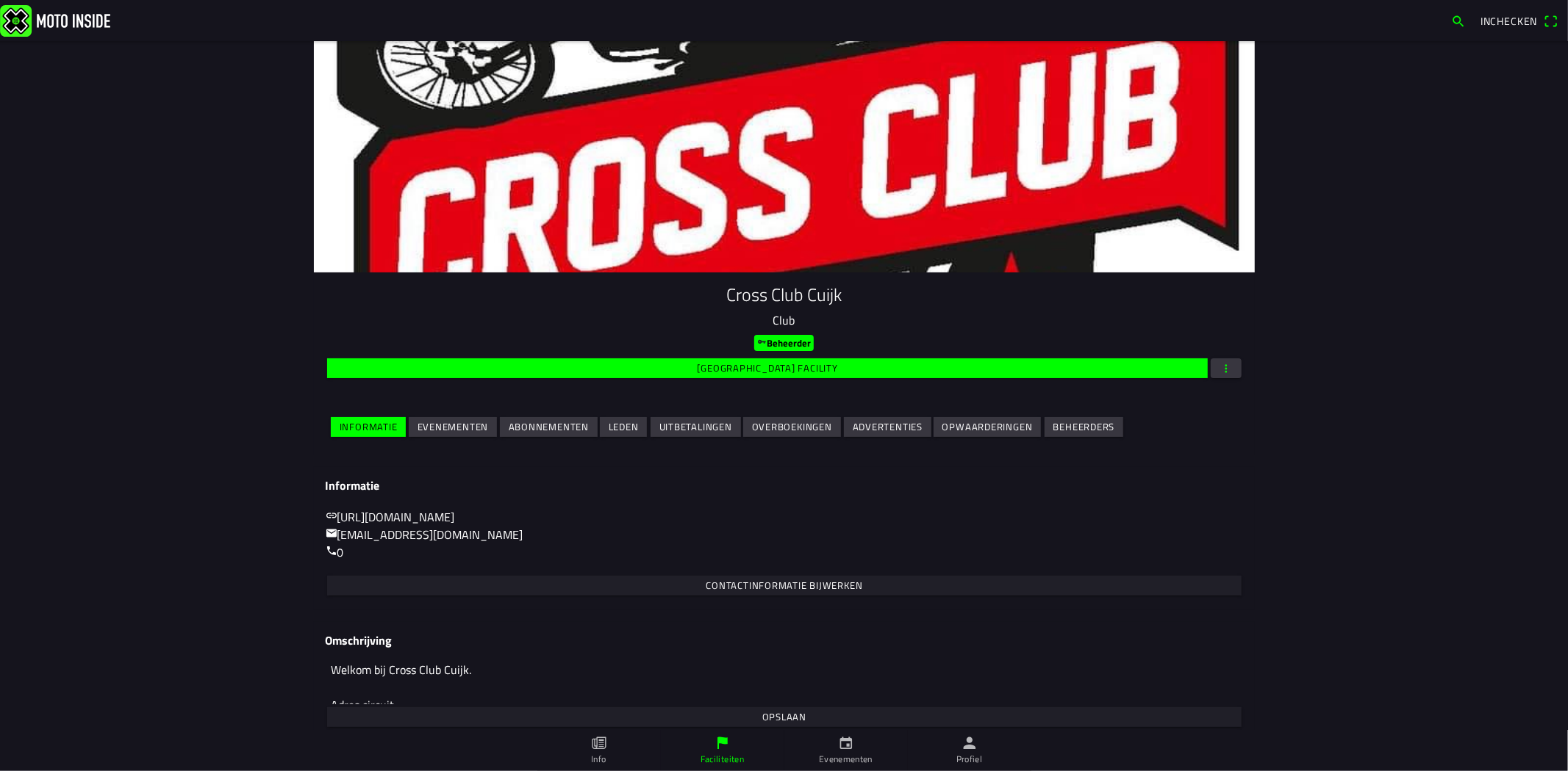
click at [0, 0] on slot "Evenementen" at bounding box center [0, 0] width 0 height 0
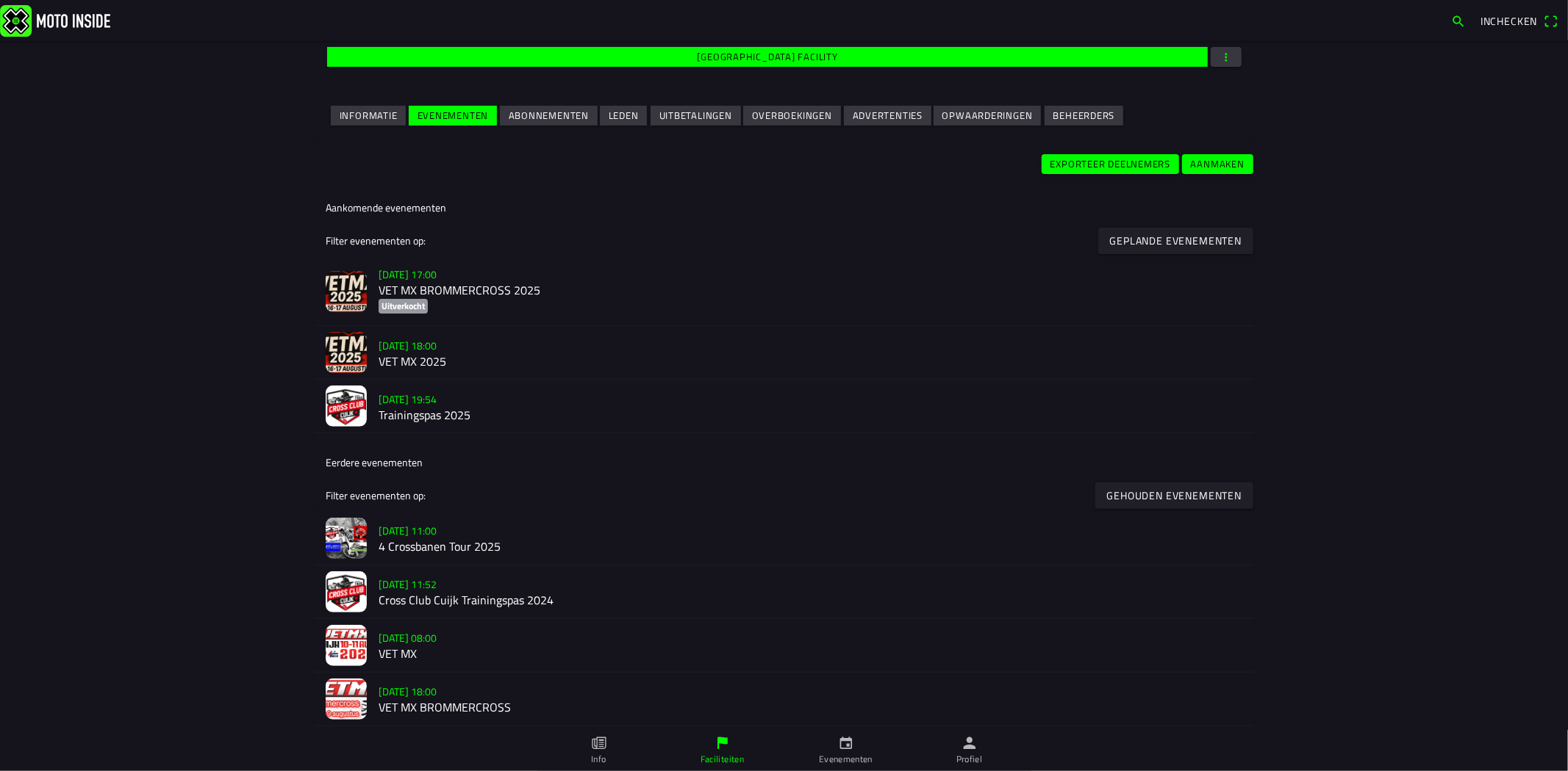
scroll to position [326, 0]
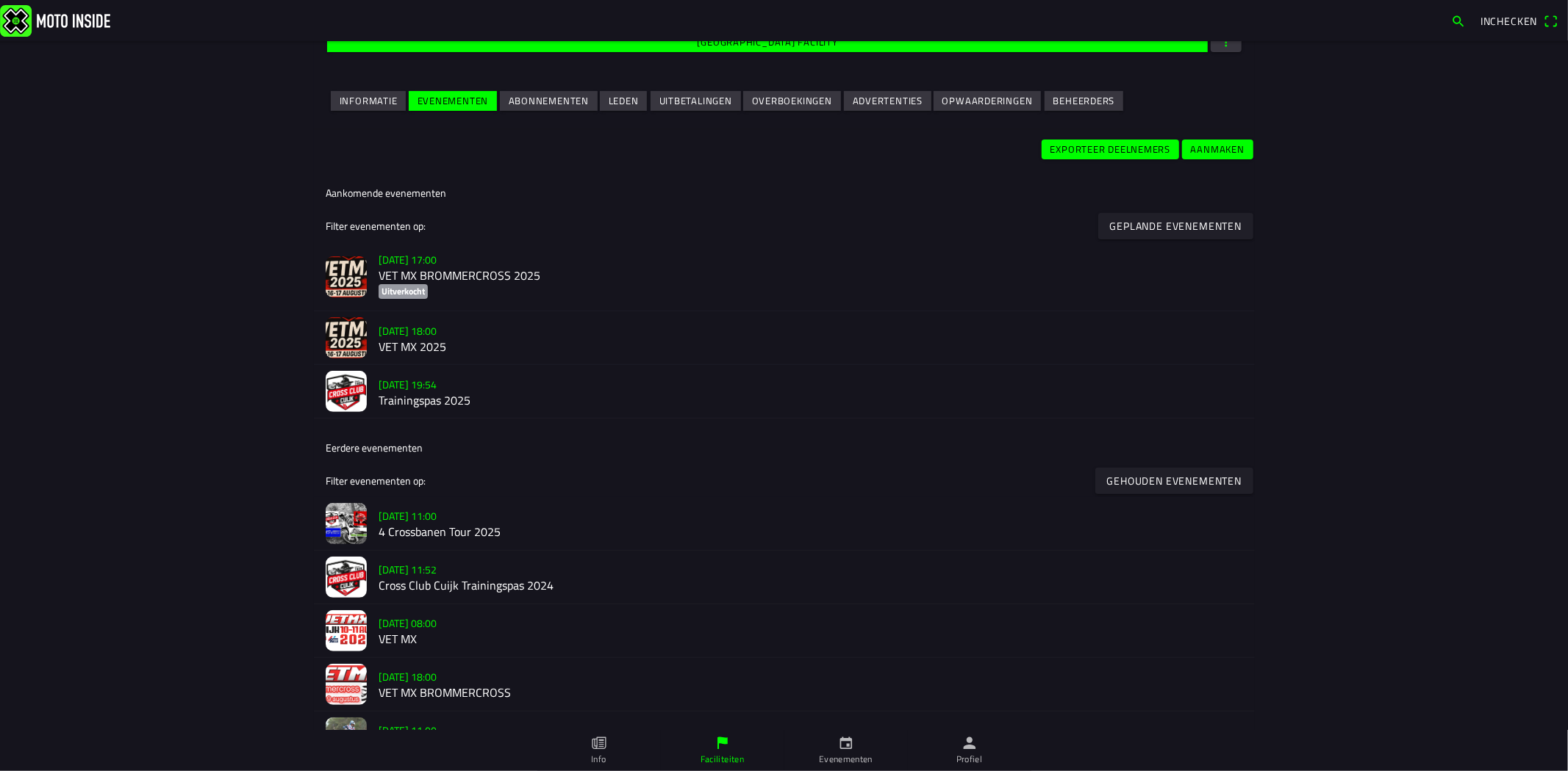
click at [493, 266] on h3 "vr 15 aug. - 17:00" at bounding box center [811, 260] width 865 height 16
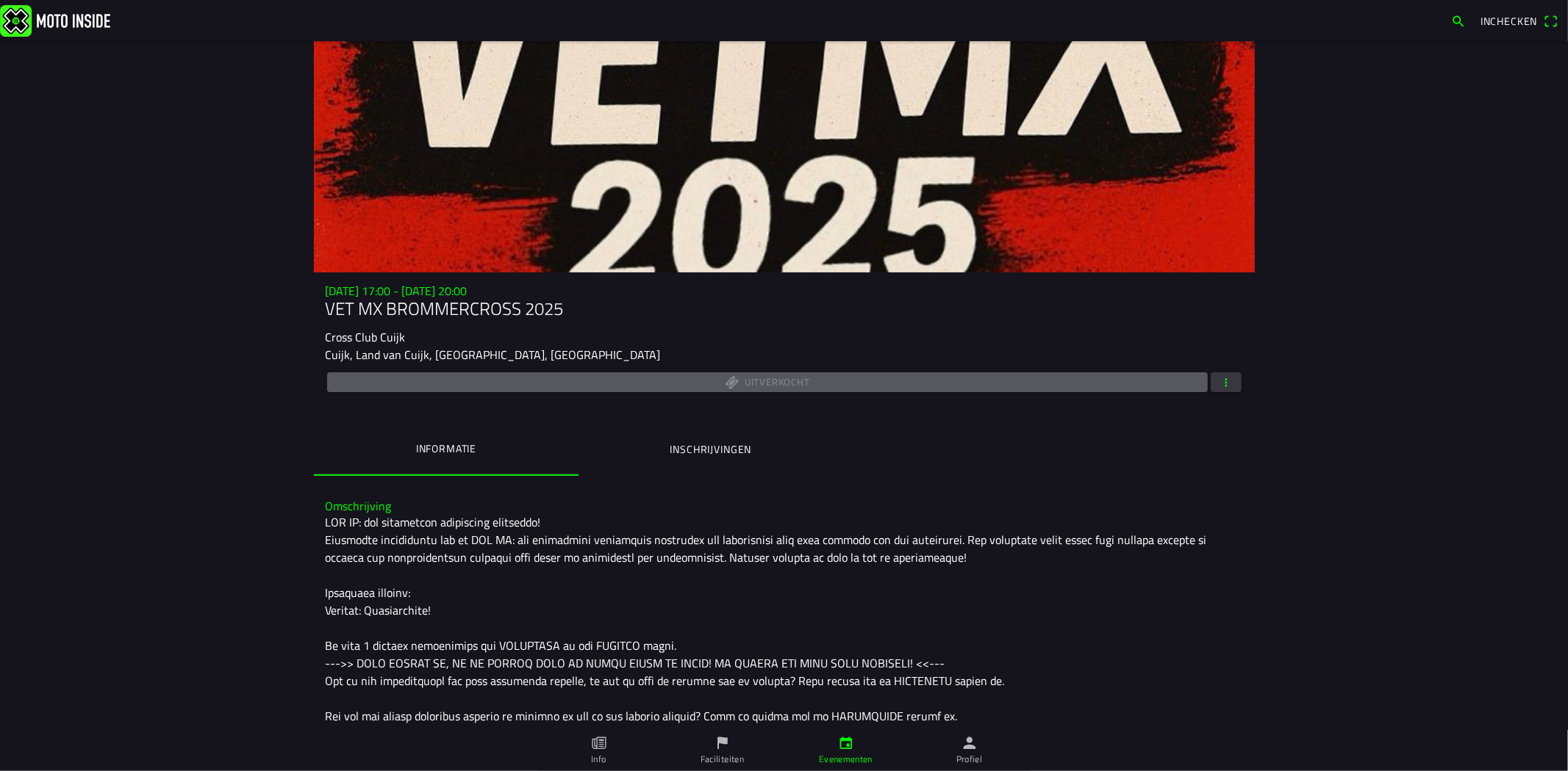
click at [1211, 379] on button "button" at bounding box center [1226, 382] width 31 height 20
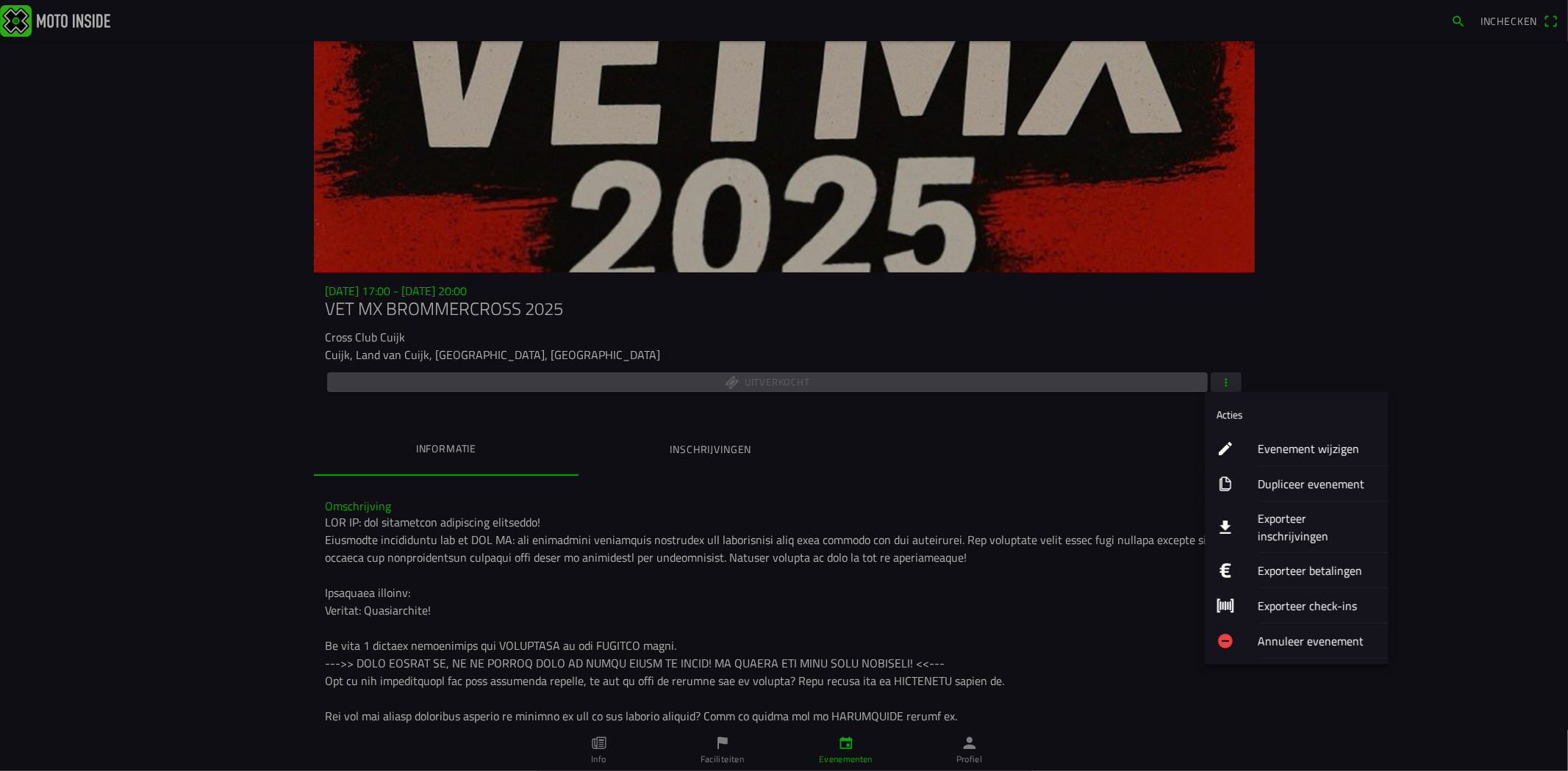
click at [1306, 523] on ion-label "Exporteer inschrijvingen" at bounding box center [1317, 527] width 119 height 35
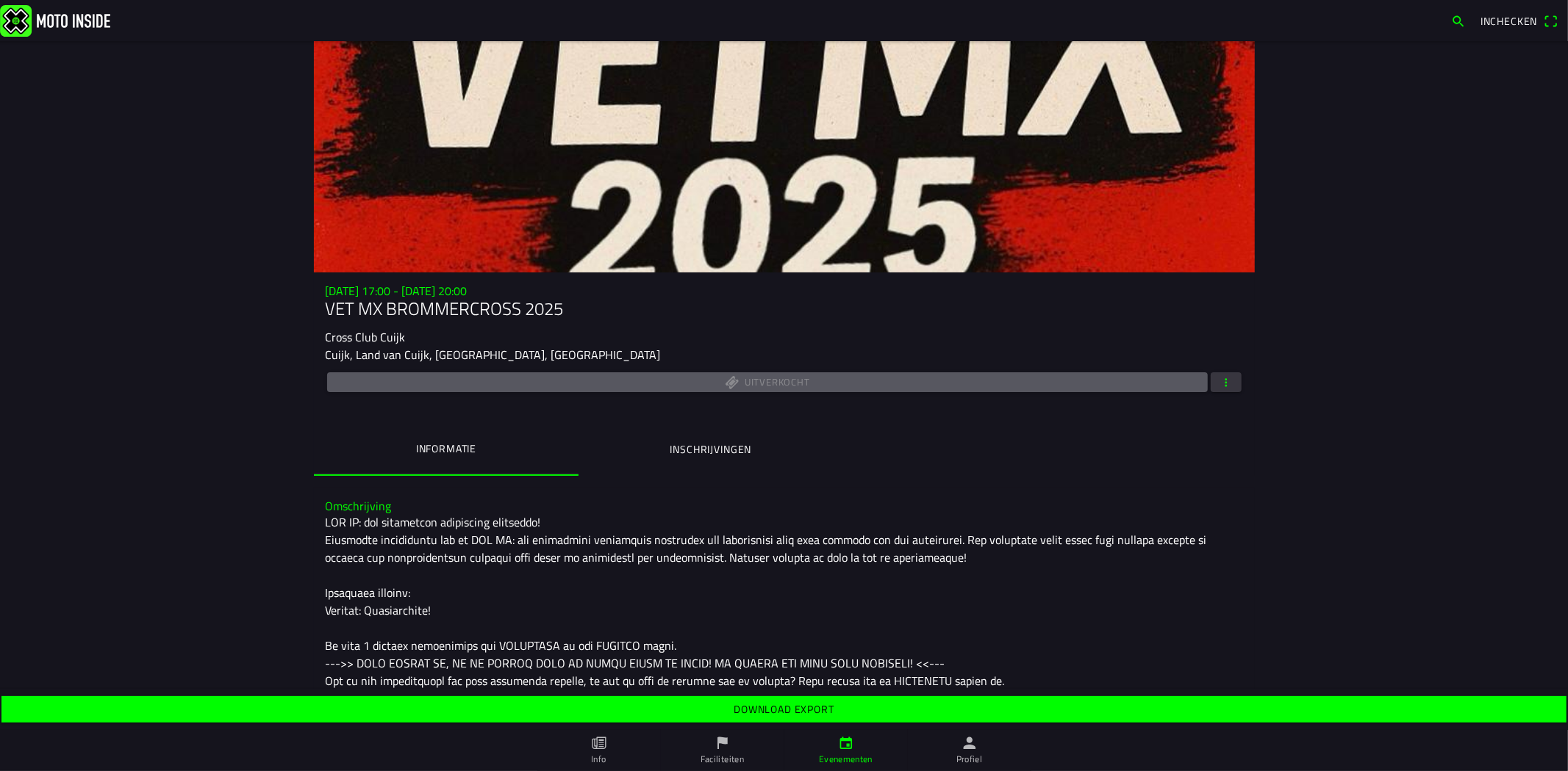
click at [838, 710] on span "Download export" at bounding box center [783, 709] width 1542 height 27
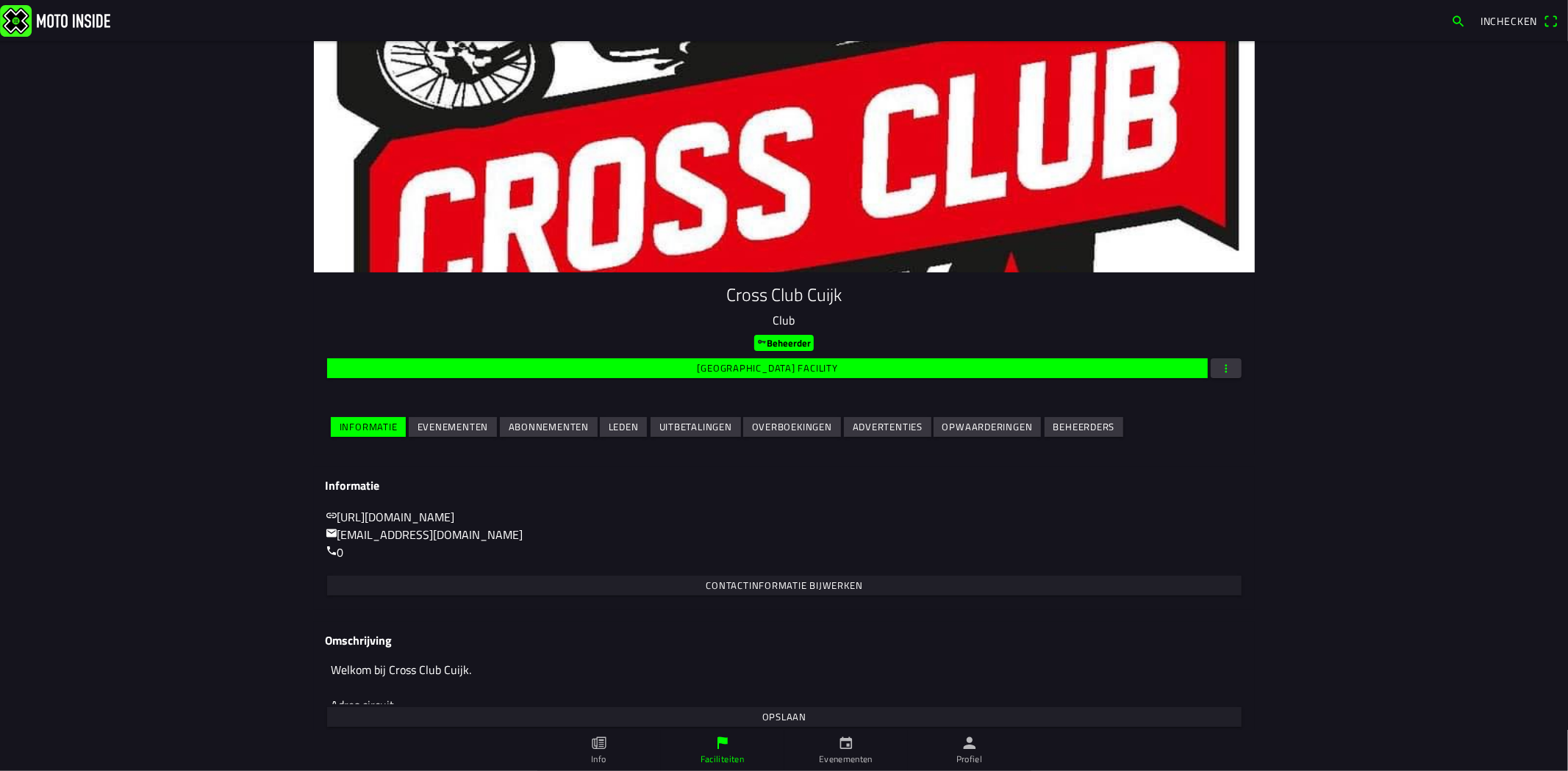
click at [445, 437] on span "Evenementen" at bounding box center [452, 427] width 72 height 20
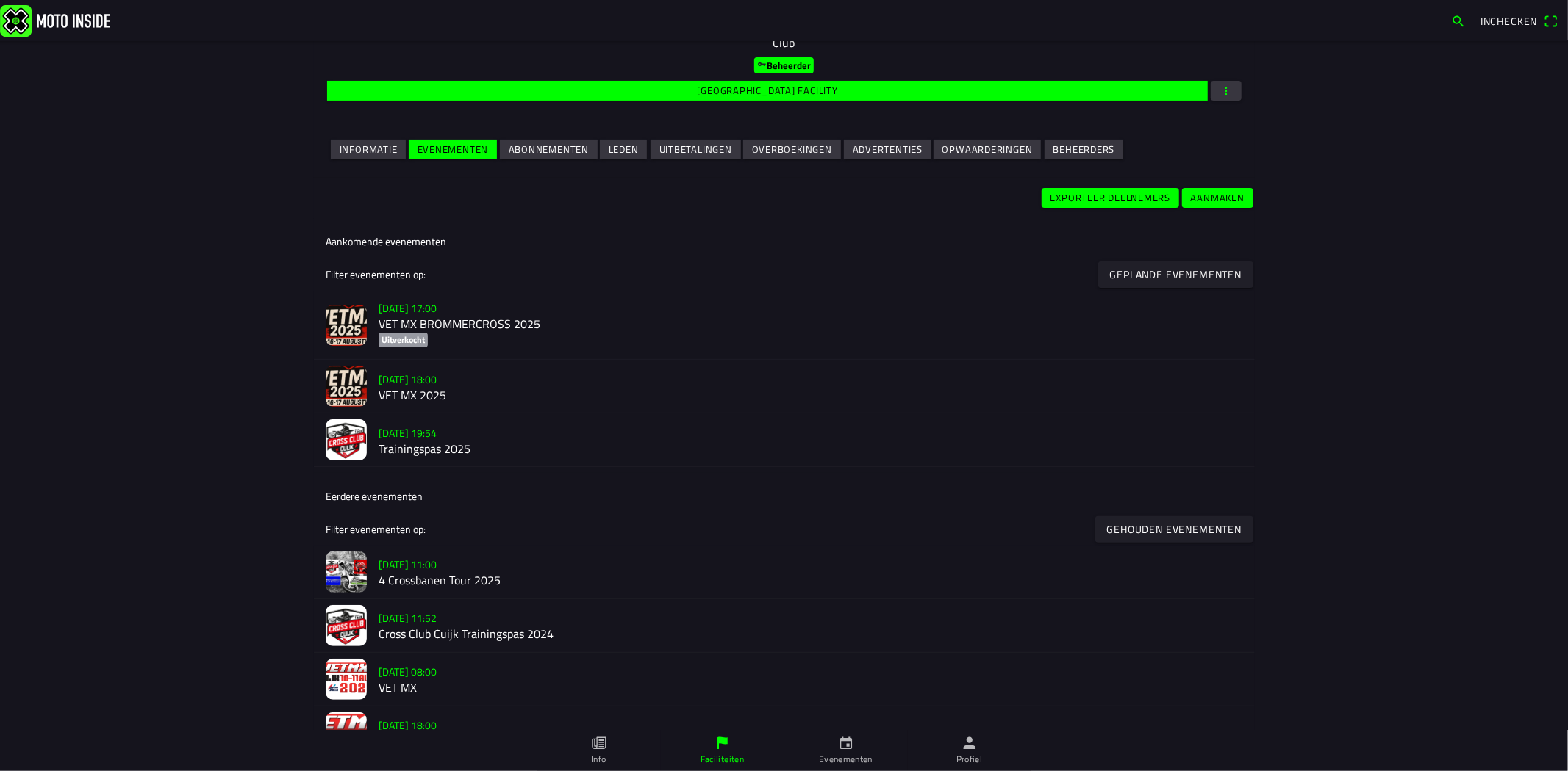
scroll to position [326, 0]
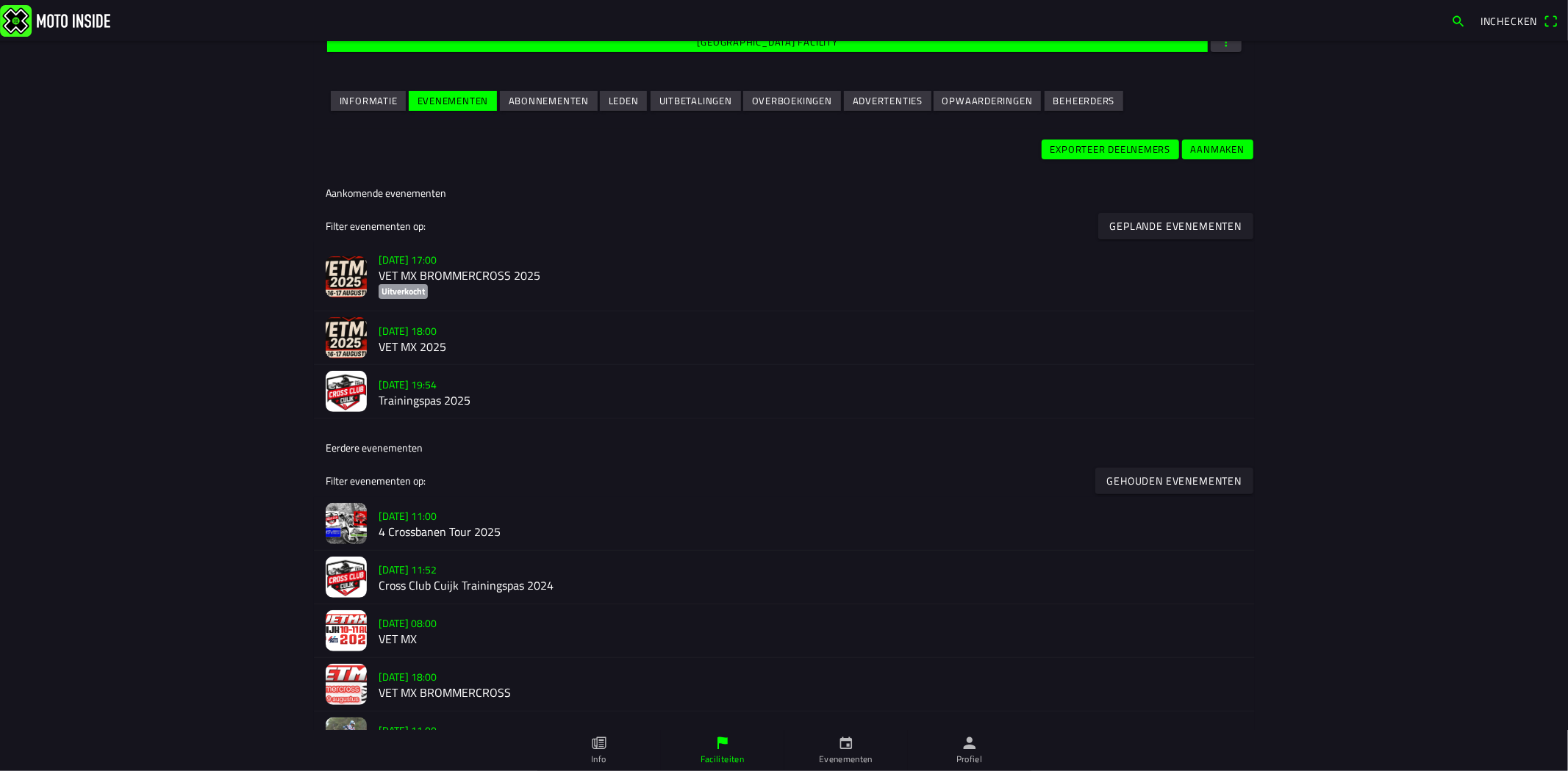
click at [481, 342] on h2 "VET MX 2025" at bounding box center [811, 347] width 865 height 14
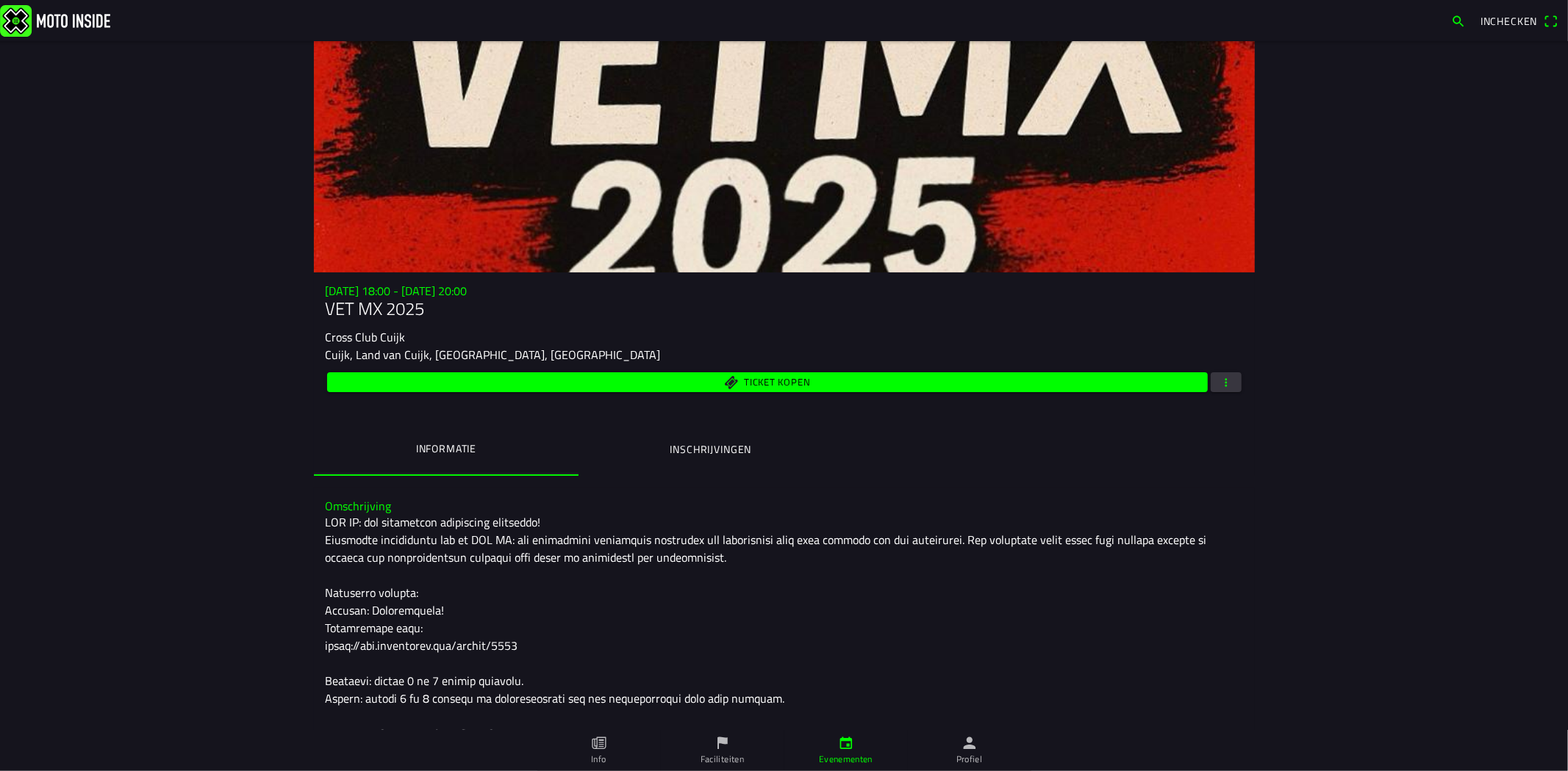
click at [735, 436] on button "Inschrijvingen" at bounding box center [710, 449] width 265 height 50
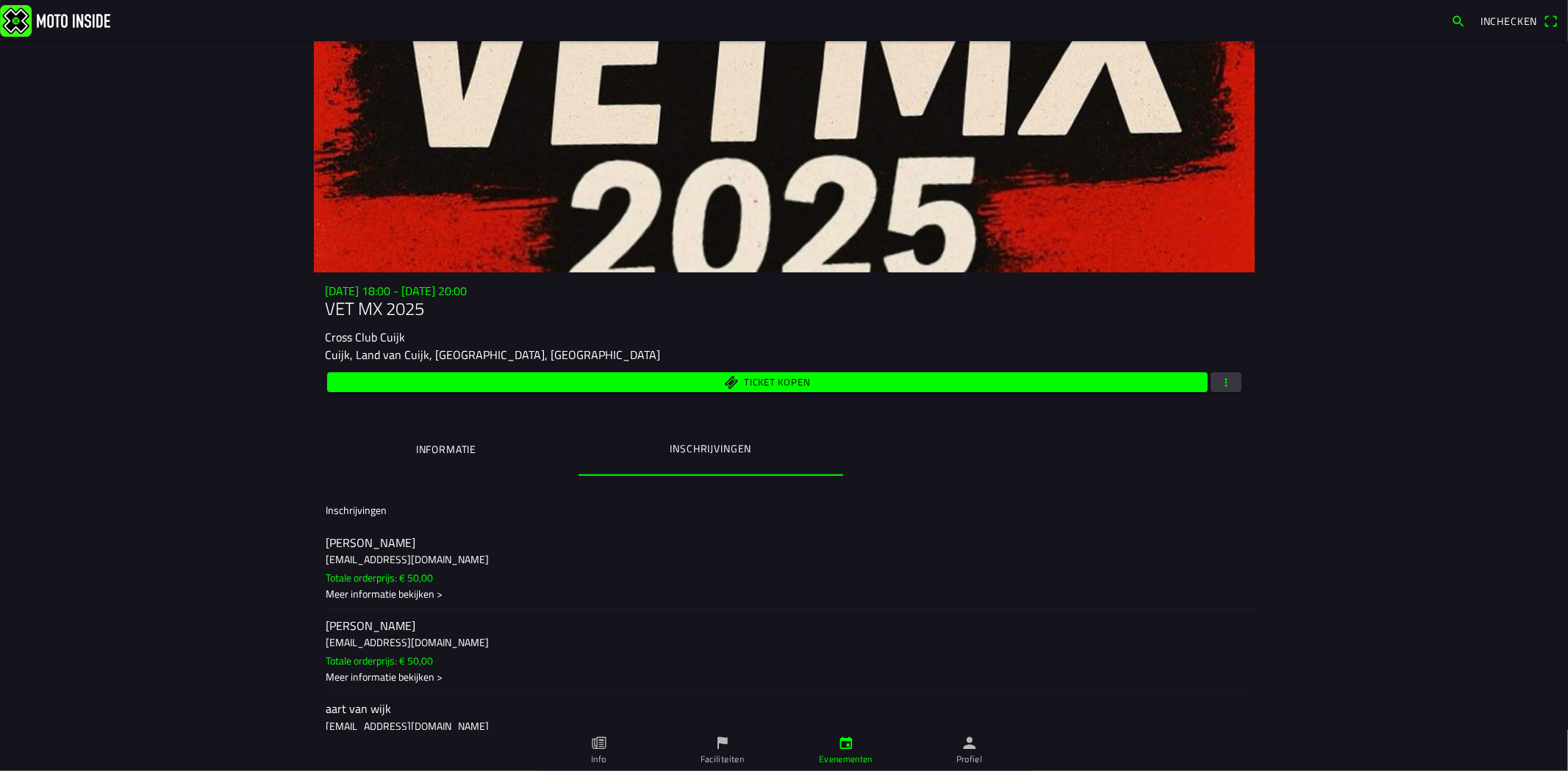
click at [1177, 512] on ion-list-header "Inschrijvingen" at bounding box center [784, 510] width 941 height 33
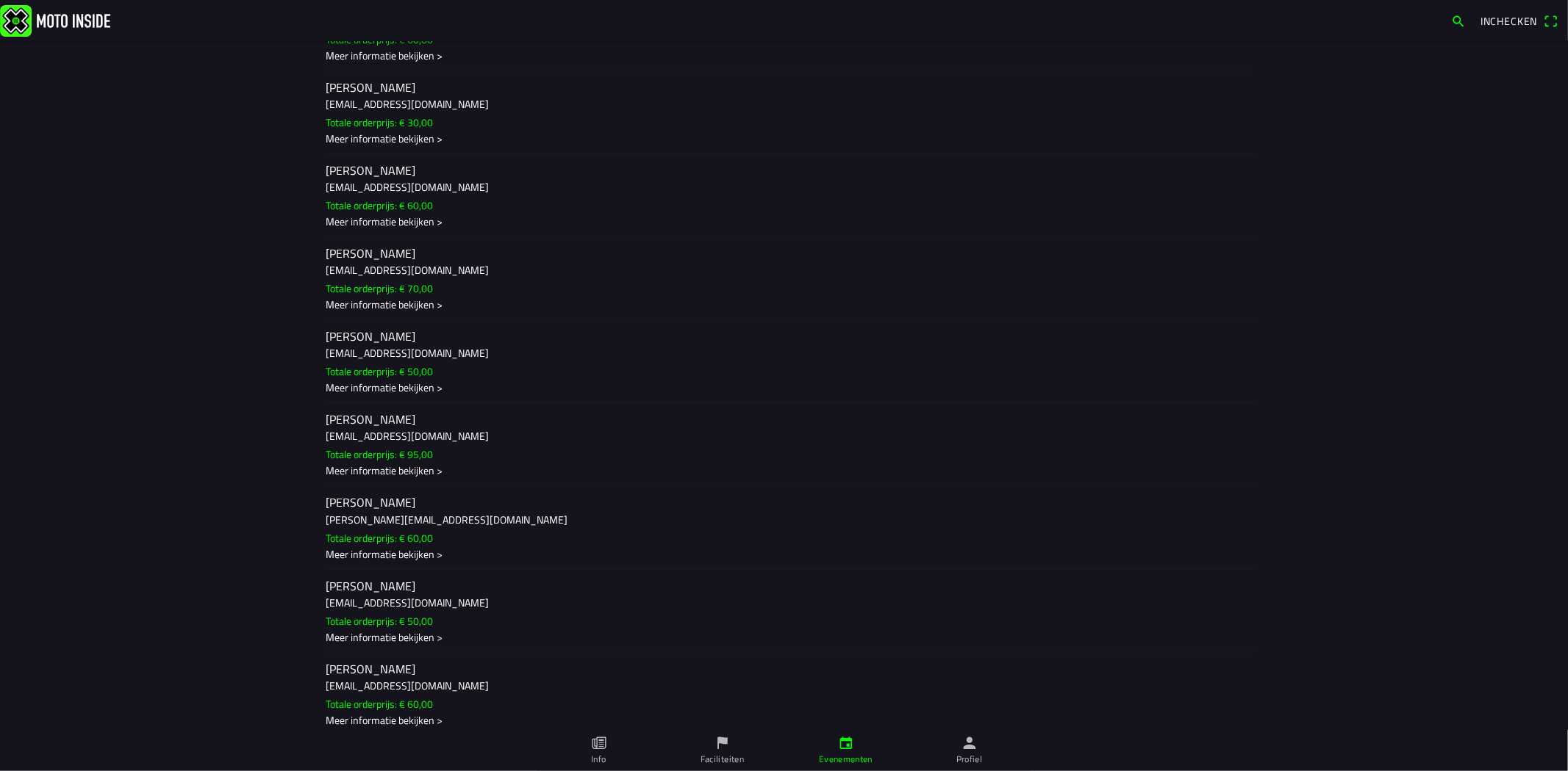
click at [1077, 395] on ion-label "John Cuppen cuppenracing@hotmail.com Totale orderprijs: € 50,00 Meer informatie…" at bounding box center [784, 362] width 917 height 67
